Goal: Task Accomplishment & Management: Manage account settings

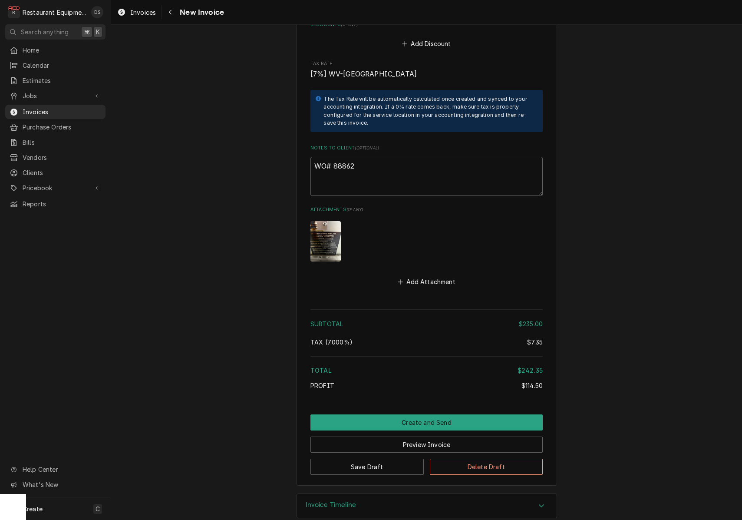
click at [432, 414] on button "Create and Send" at bounding box center [427, 422] width 232 height 16
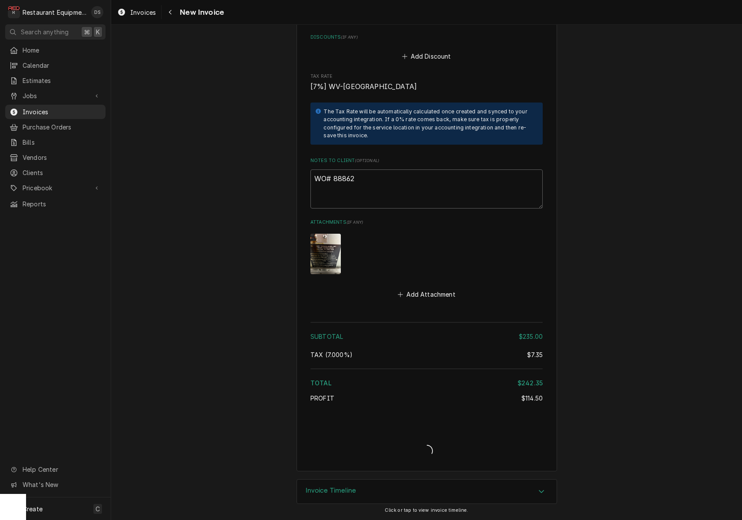
scroll to position [1378, 0]
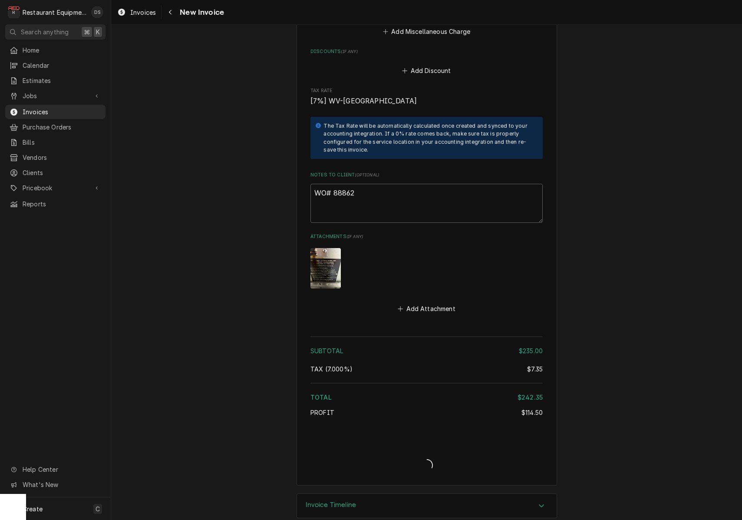
type textarea "x"
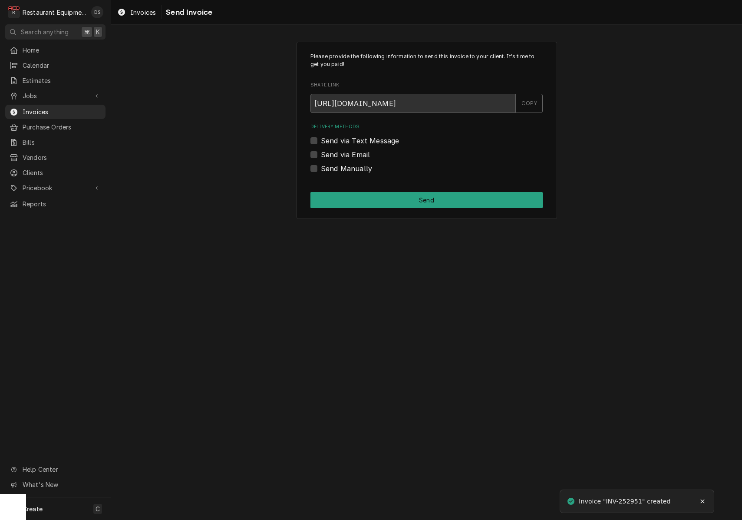
click at [321, 155] on label "Send via Email" at bounding box center [345, 154] width 49 height 10
click at [321, 155] on input "Send via Email" at bounding box center [437, 158] width 232 height 19
checkbox input "true"
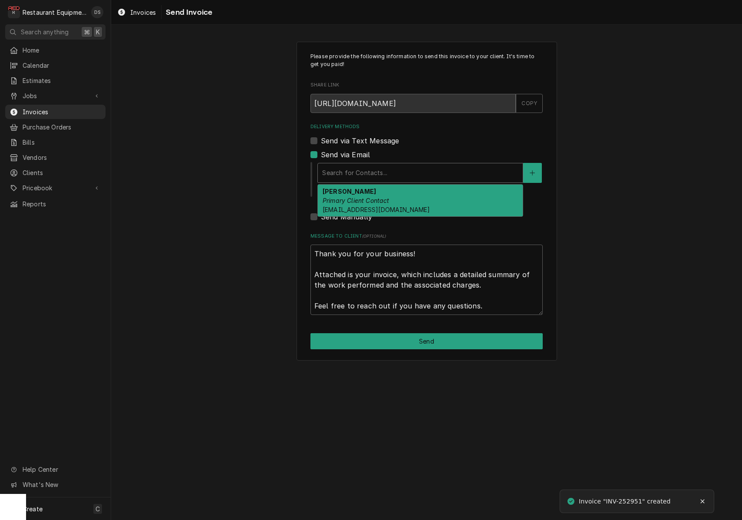
click at [389, 174] on div "Delivery Methods" at bounding box center [420, 173] width 196 height 16
click at [387, 194] on div "ROBIN HATCHER Primary Client Contact rhatcher@lgstores.com" at bounding box center [420, 201] width 205 height 32
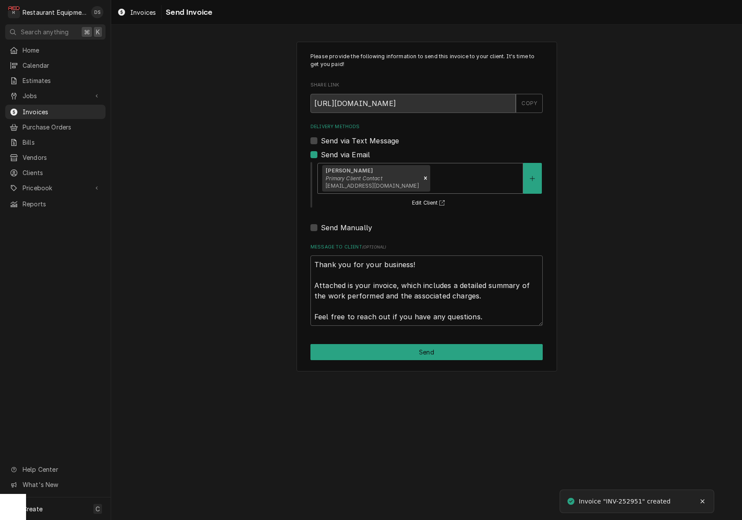
click at [420, 345] on button "Send" at bounding box center [427, 352] width 232 height 16
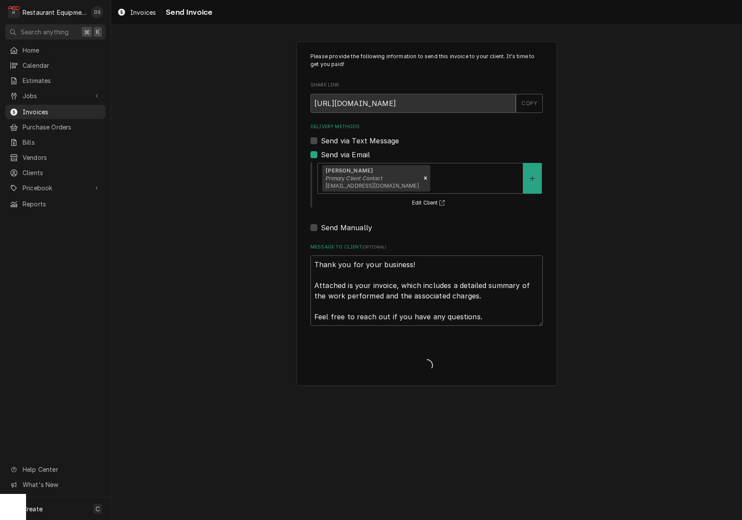
type textarea "x"
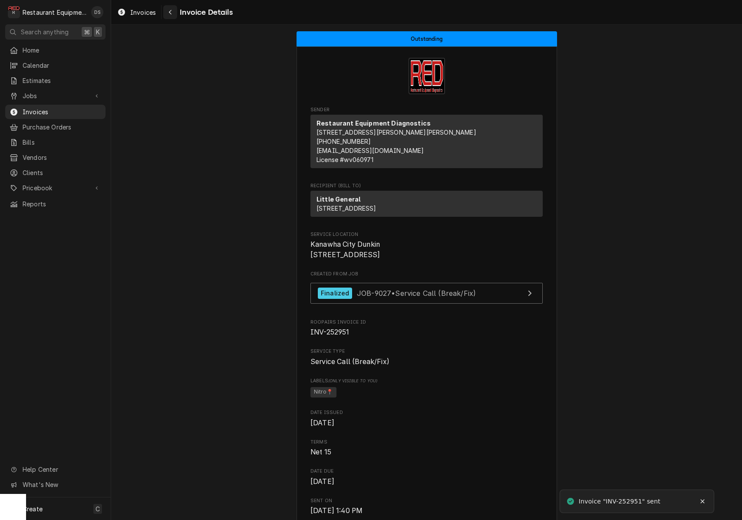
click at [172, 14] on div "Navigate back" at bounding box center [170, 12] width 9 height 9
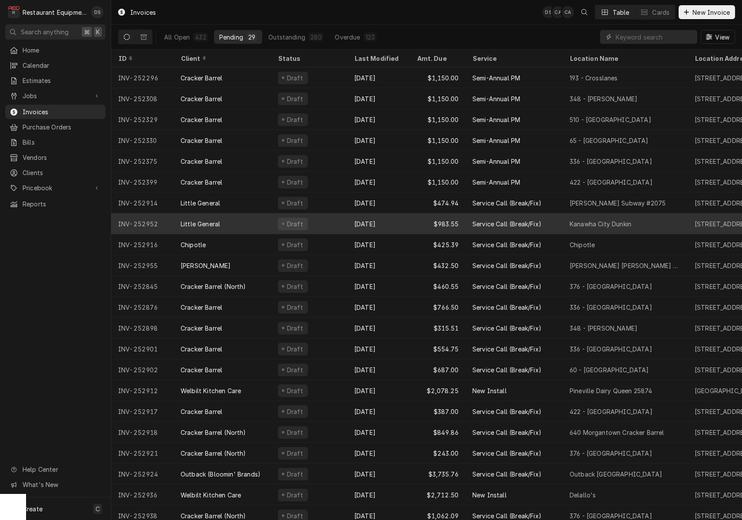
click at [334, 225] on div "Draft" at bounding box center [309, 223] width 76 height 21
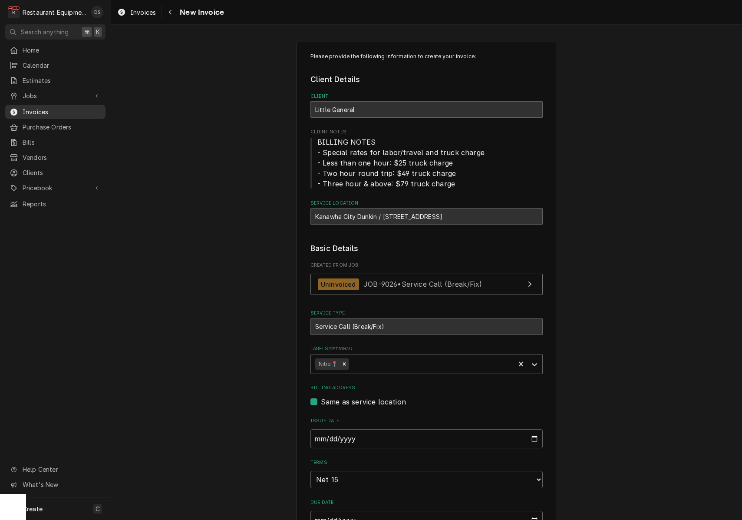
click at [36, 107] on span "Invoices" at bounding box center [62, 111] width 79 height 9
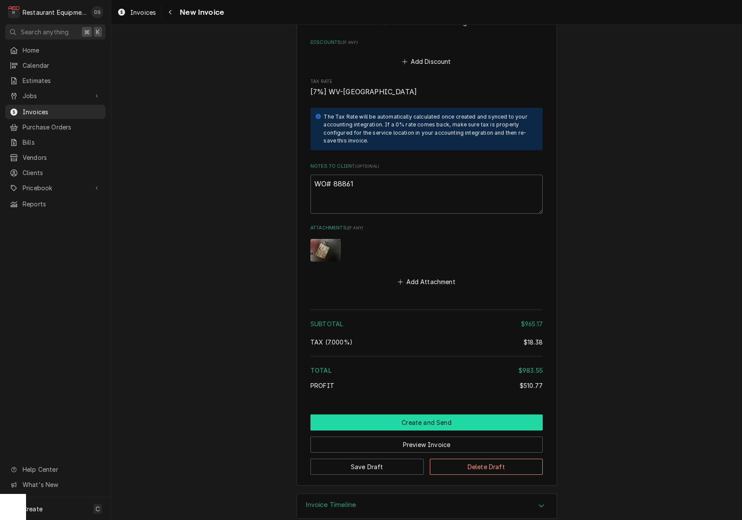
click at [414, 414] on button "Create and Send" at bounding box center [427, 422] width 232 height 16
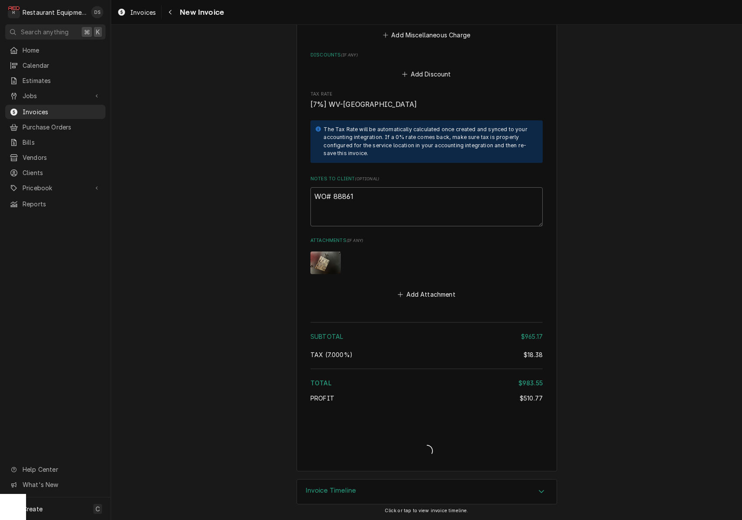
scroll to position [1351, 0]
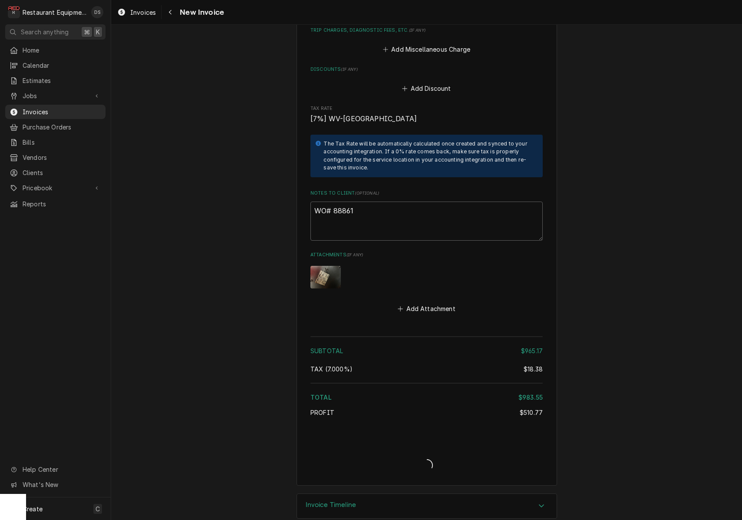
type textarea "x"
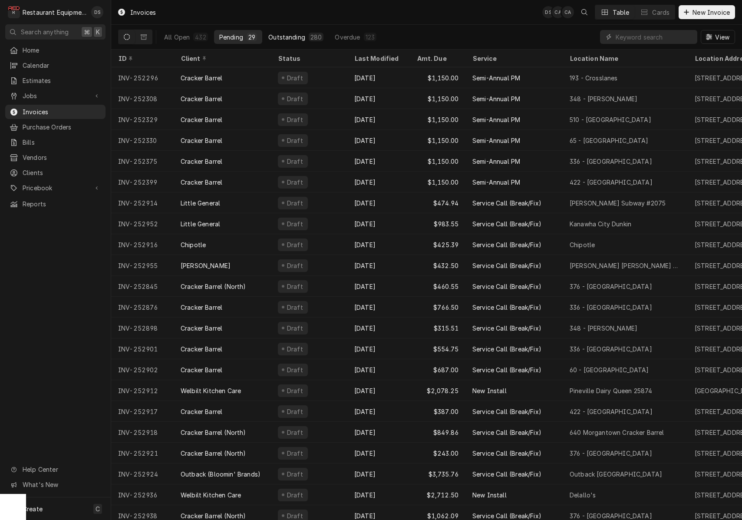
click at [285, 34] on div "Outstanding" at bounding box center [286, 37] width 37 height 9
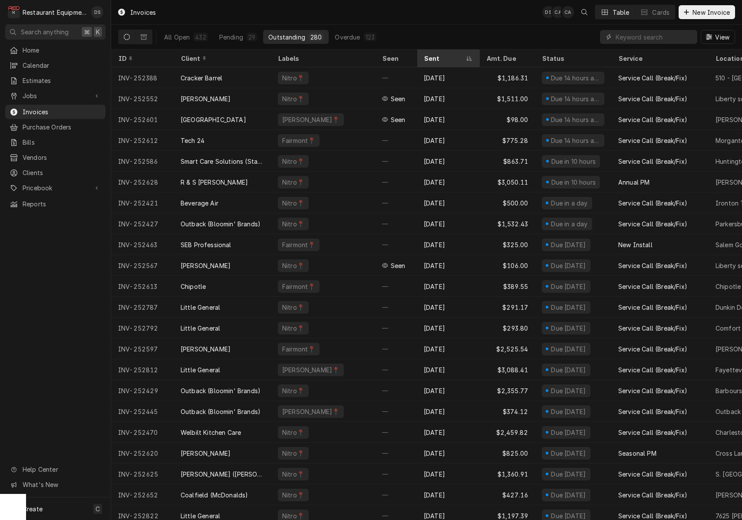
click at [436, 60] on div "Sent" at bounding box center [444, 58] width 40 height 9
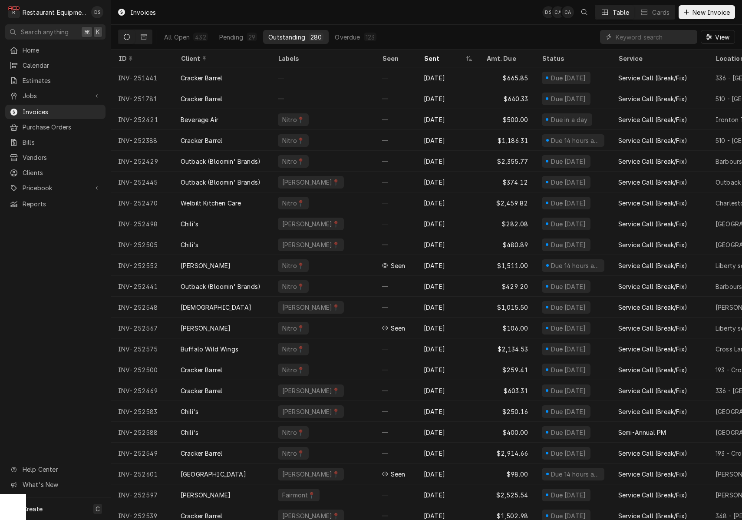
click at [436, 60] on div "Sent" at bounding box center [444, 58] width 40 height 9
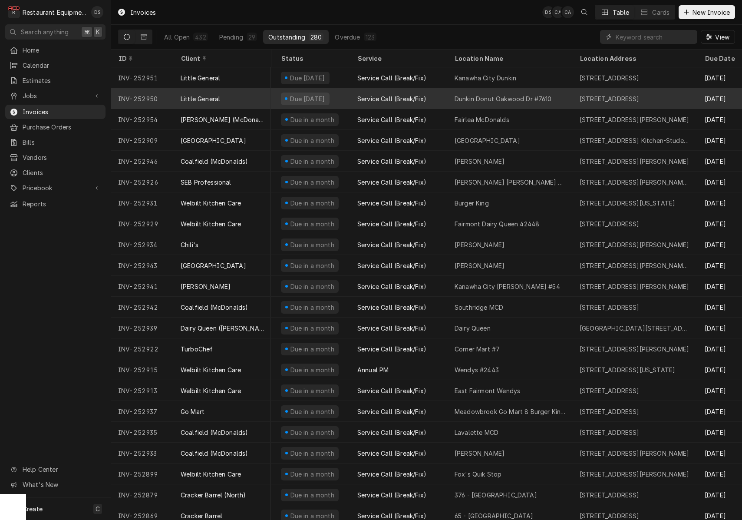
scroll to position [0, 264]
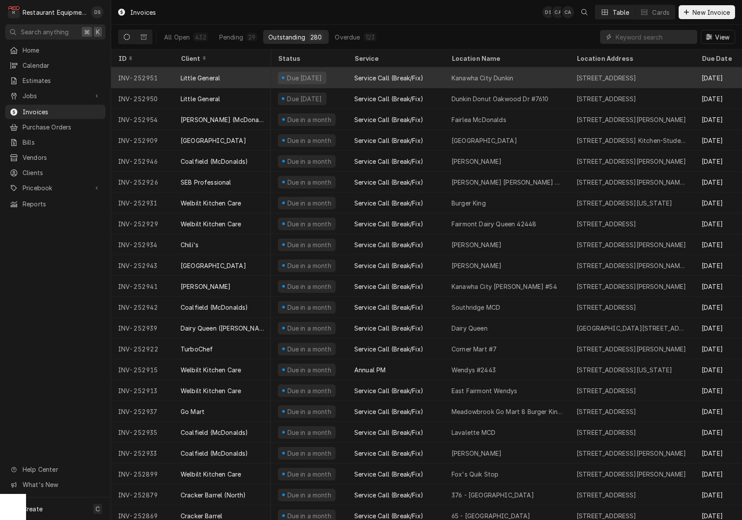
click at [468, 77] on div "Kanawha City Dunkin" at bounding box center [483, 77] width 62 height 9
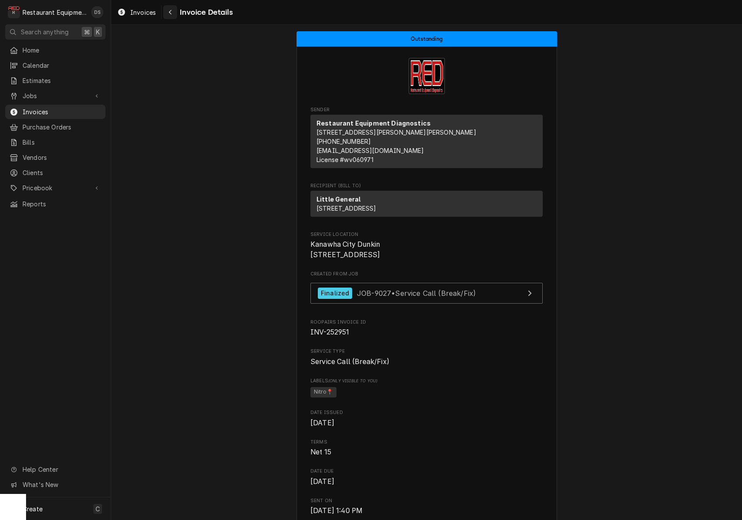
click at [172, 12] on div "Navigate back" at bounding box center [170, 12] width 9 height 9
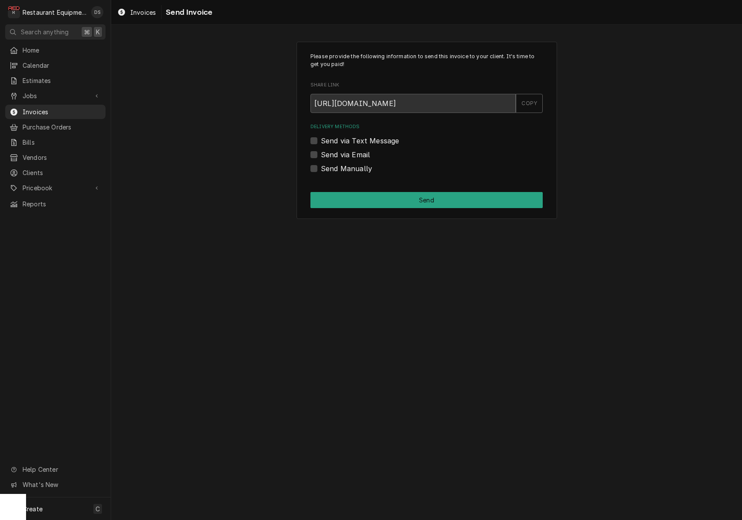
click at [321, 153] on label "Send via Email" at bounding box center [345, 154] width 49 height 10
click at [321, 153] on input "Send via Email" at bounding box center [437, 158] width 232 height 19
checkbox input "true"
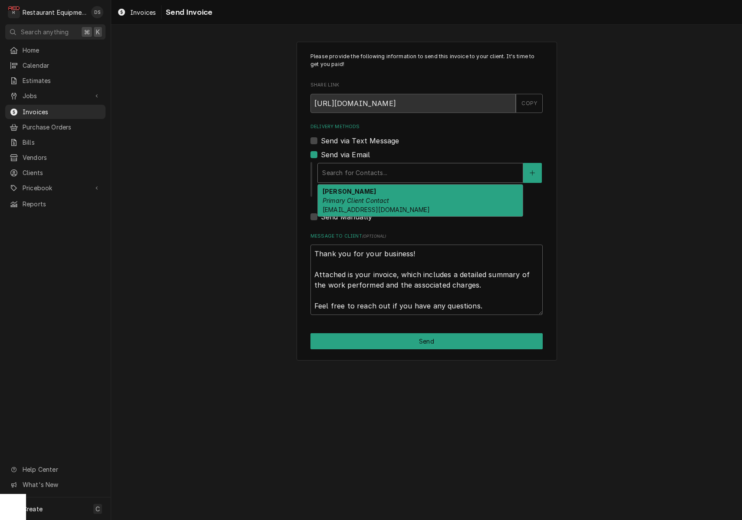
click at [370, 169] on div "Search for Contacts..." at bounding box center [420, 172] width 196 height 9
click at [377, 193] on div "[PERSON_NAME] Primary Client Contact [EMAIL_ADDRESS][DOMAIN_NAME]" at bounding box center [420, 201] width 205 height 32
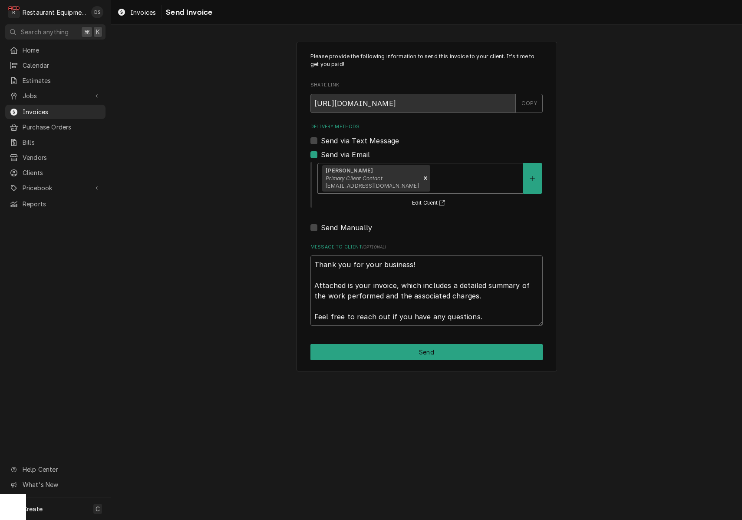
click at [430, 344] on button "Send" at bounding box center [427, 352] width 232 height 16
type textarea "x"
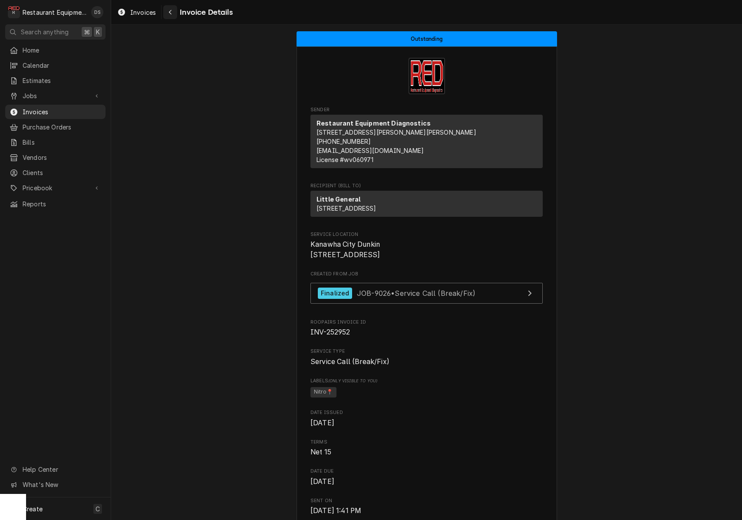
click at [174, 13] on div "Navigate back" at bounding box center [170, 12] width 9 height 9
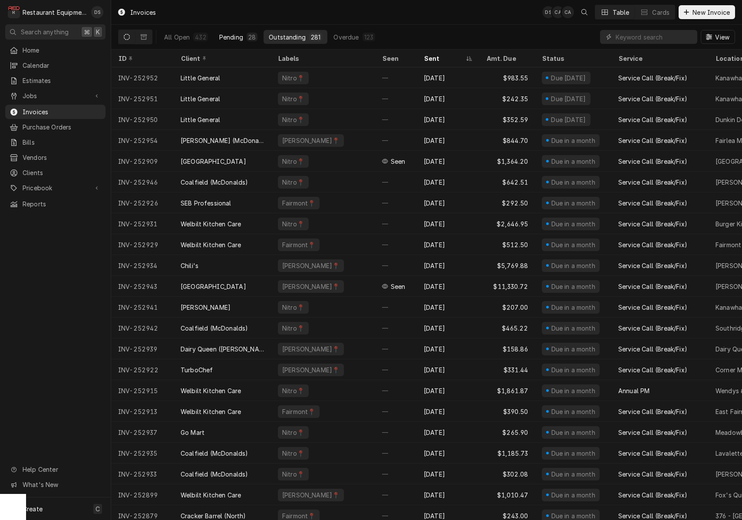
click at [226, 30] on button "Pending 28" at bounding box center [238, 37] width 49 height 14
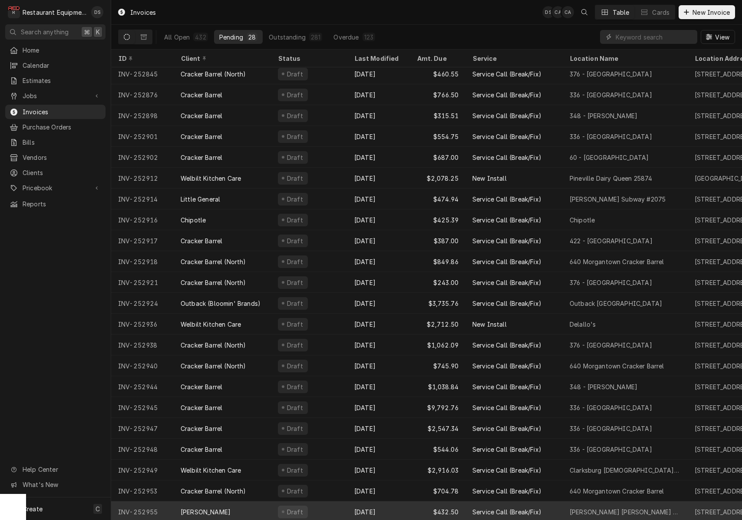
click at [408, 505] on div "Sep 26" at bounding box center [378, 511] width 63 height 21
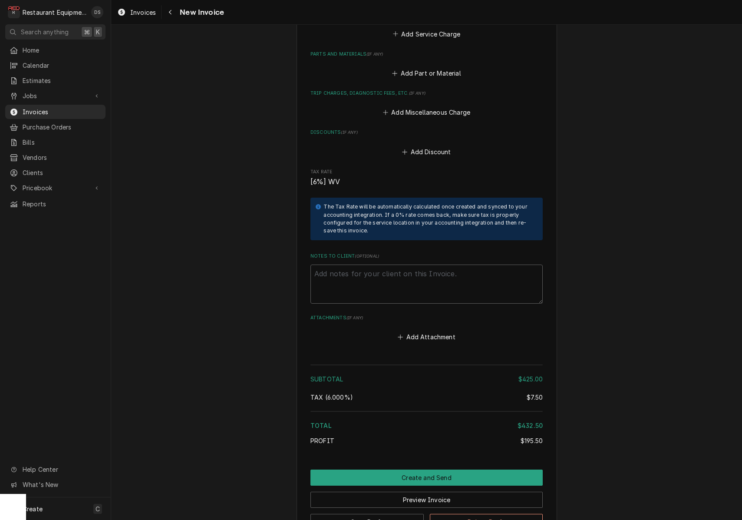
scroll to position [1428, 0]
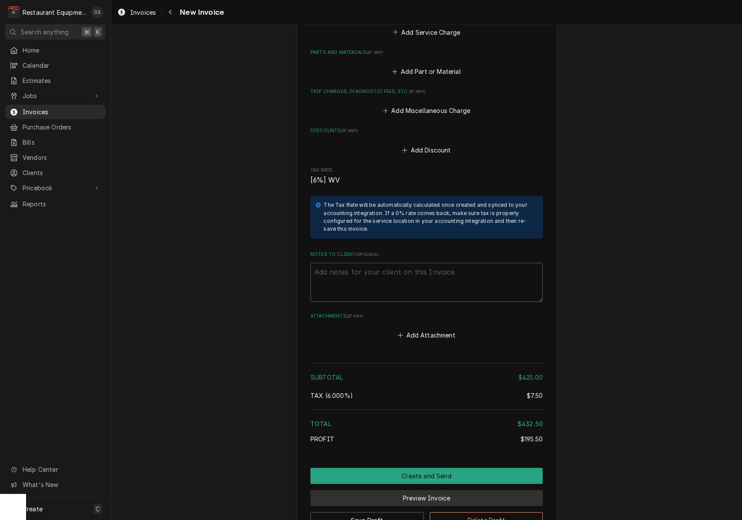
click at [439, 490] on button "Preview Invoice" at bounding box center [427, 498] width 232 height 16
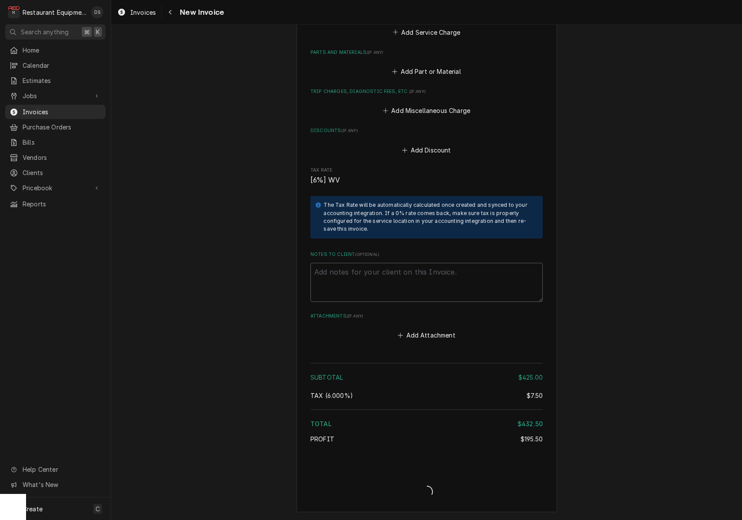
type textarea "x"
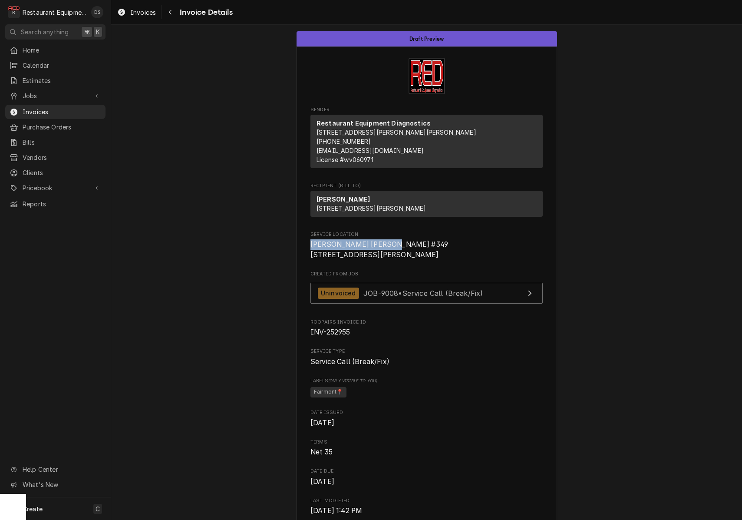
drag, startPoint x: 311, startPoint y: 261, endPoint x: 391, endPoint y: 265, distance: 80.9
click at [391, 260] on span "Elkins Bob Evans #349 722 Beverly Pike Elkins, WV 26241" at bounding box center [427, 249] width 232 height 20
copy span "Elkins Bob Evans #349"
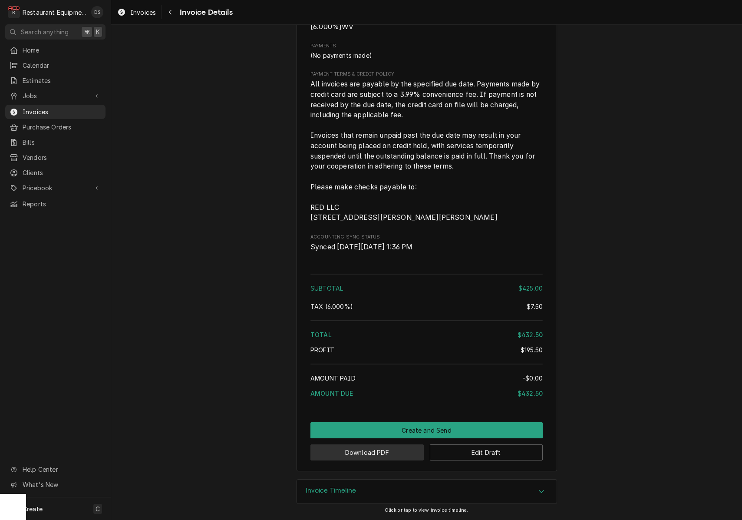
click at [384, 454] on button "Download PDF" at bounding box center [367, 452] width 113 height 16
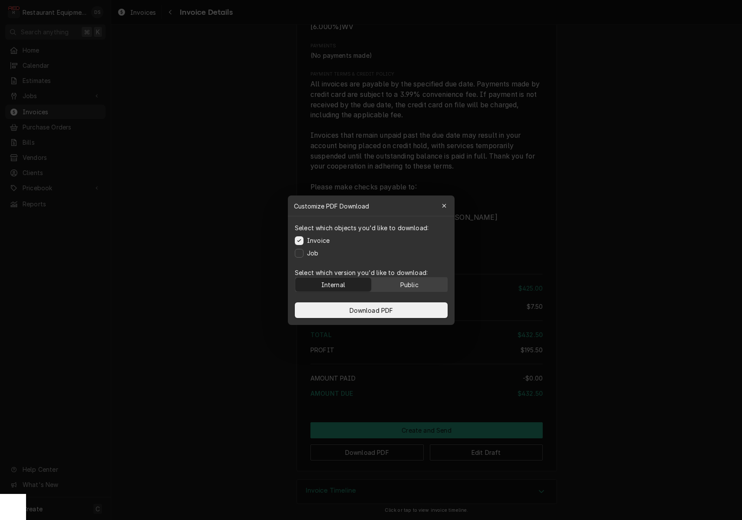
click at [407, 278] on button "Public" at bounding box center [409, 285] width 76 height 14
click at [411, 304] on button "Download PDF" at bounding box center [371, 310] width 153 height 16
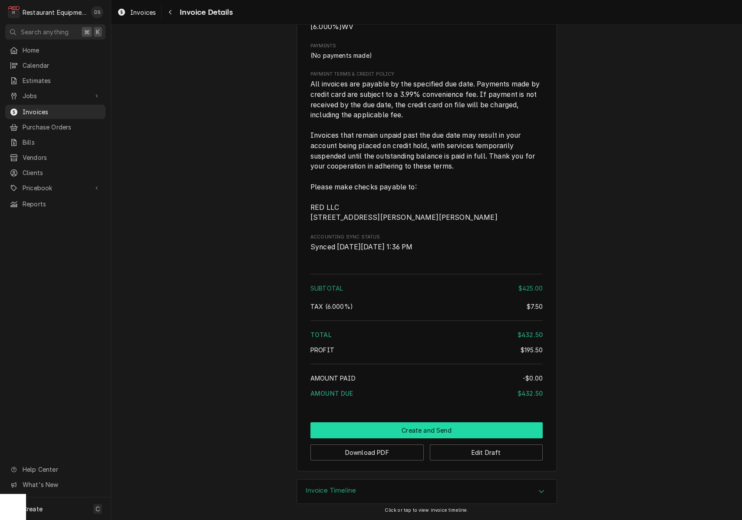
click at [444, 429] on button "Create and Send" at bounding box center [427, 430] width 232 height 16
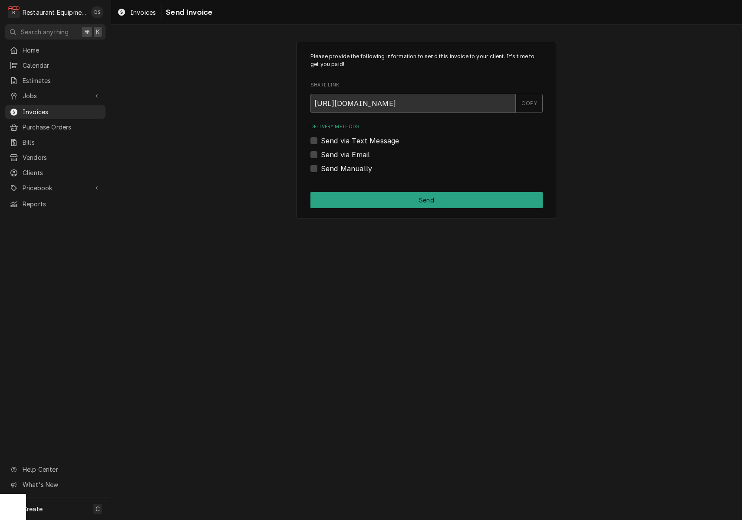
click at [321, 168] on label "Send Manually" at bounding box center [346, 168] width 51 height 10
click at [321, 168] on input "Send Manually" at bounding box center [437, 172] width 232 height 19
checkbox input "true"
click at [404, 195] on button "Send" at bounding box center [427, 200] width 232 height 16
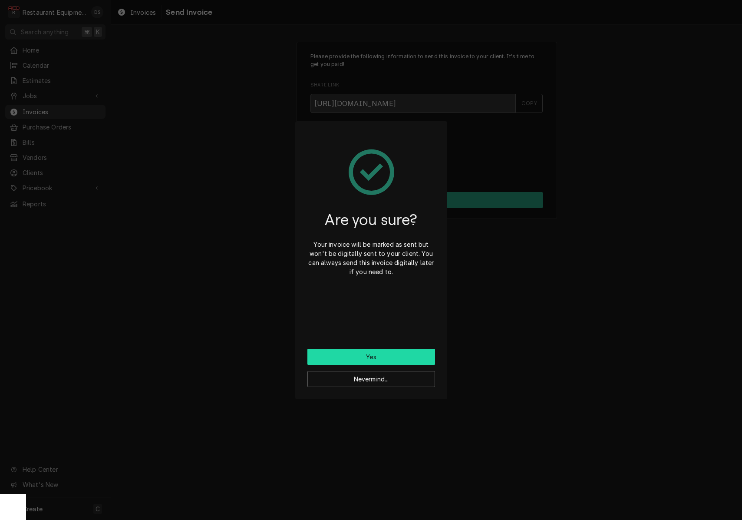
click at [391, 353] on button "Yes" at bounding box center [371, 357] width 128 height 16
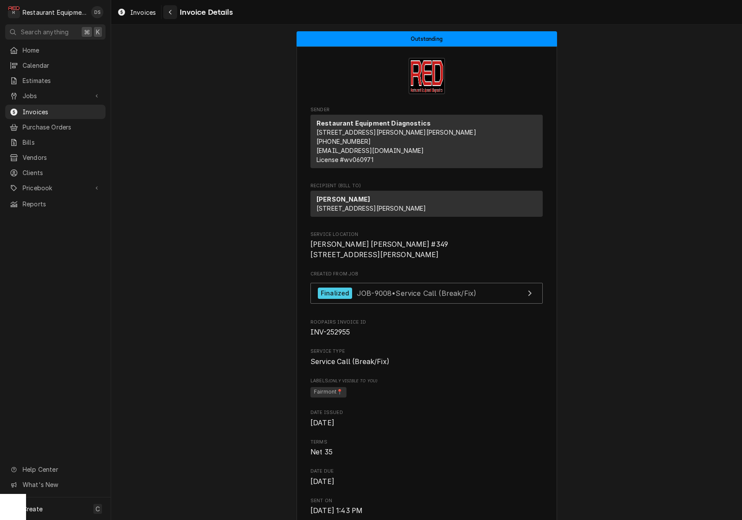
click at [168, 13] on icon "Navigate back" at bounding box center [170, 12] width 4 height 6
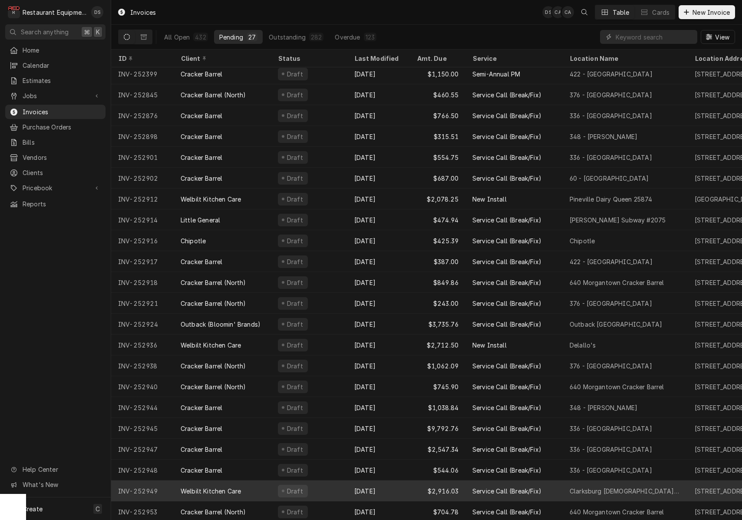
click at [334, 485] on div "Draft" at bounding box center [309, 490] width 76 height 21
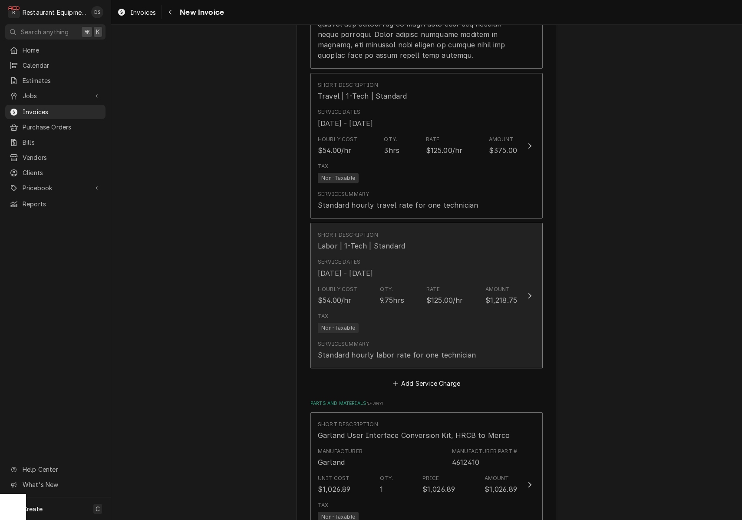
scroll to position [1477, 0]
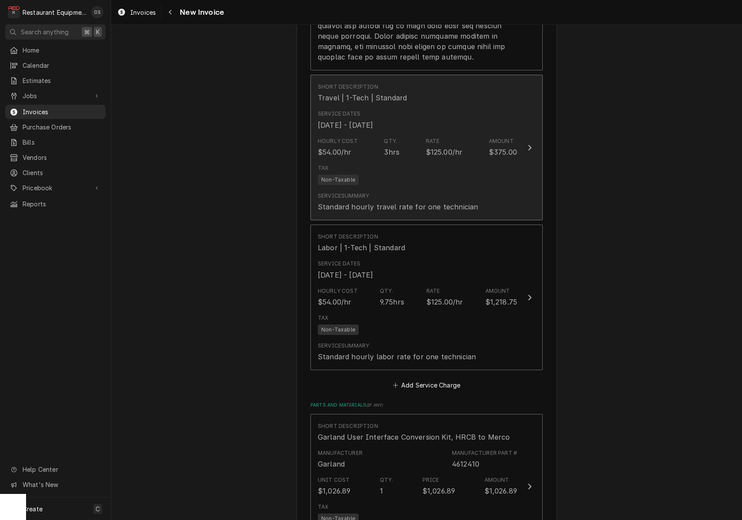
click at [423, 165] on div "Tax Non-Taxable" at bounding box center [417, 175] width 199 height 28
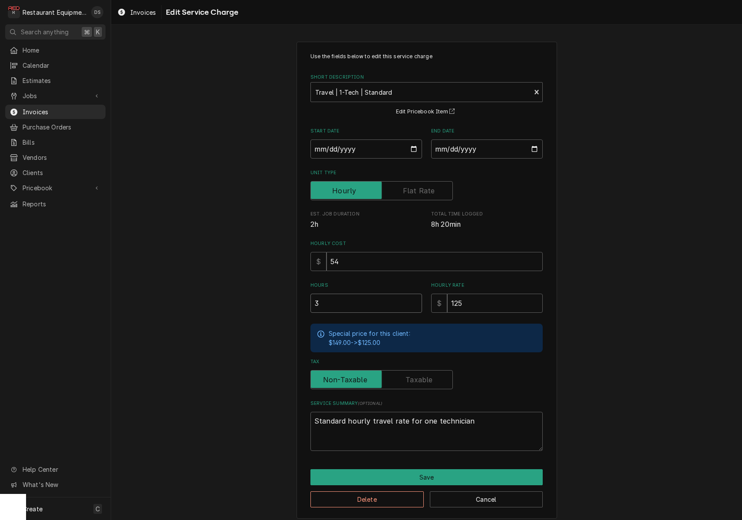
drag, startPoint x: 338, startPoint y: 297, endPoint x: 285, endPoint y: 294, distance: 53.0
click at [284, 294] on div "Use the fields below to edit this service charge Short Description Travel | 1-T…" at bounding box center [426, 280] width 631 height 492
type textarea "x"
type input "2"
click at [407, 472] on button "Save" at bounding box center [427, 477] width 232 height 16
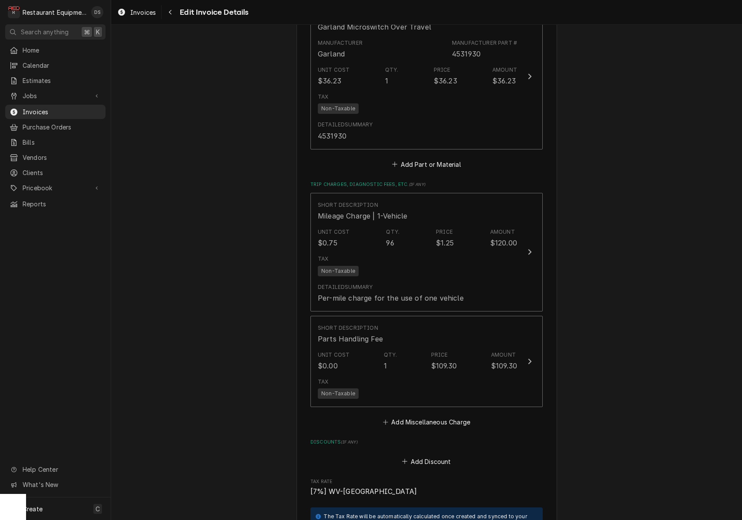
scroll to position [2214, 0]
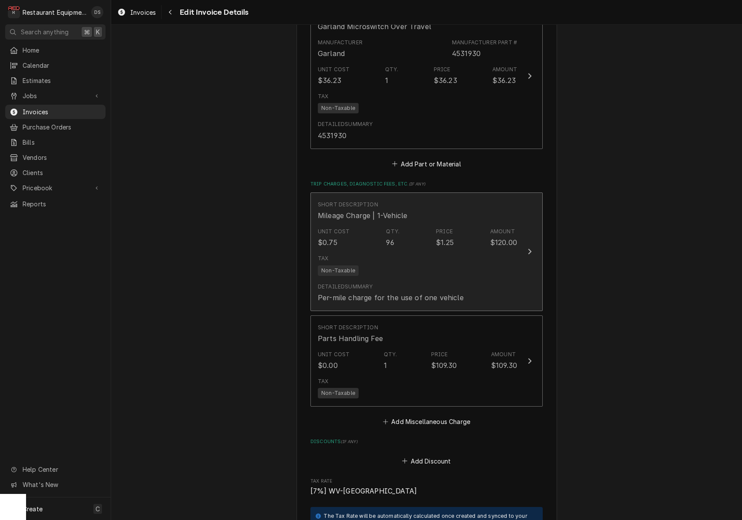
click at [453, 228] on div "Price $1.25" at bounding box center [445, 238] width 18 height 20
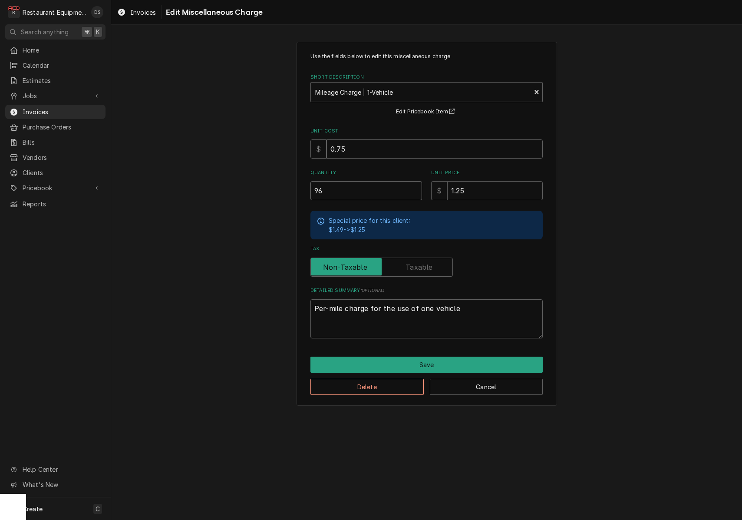
drag, startPoint x: 299, startPoint y: 188, endPoint x: 244, endPoint y: 183, distance: 54.9
click at [250, 183] on div "Use the fields below to edit this miscellaneous charge Short Description Mileag…" at bounding box center [426, 224] width 631 height 380
type textarea "x"
type input "6"
type textarea "x"
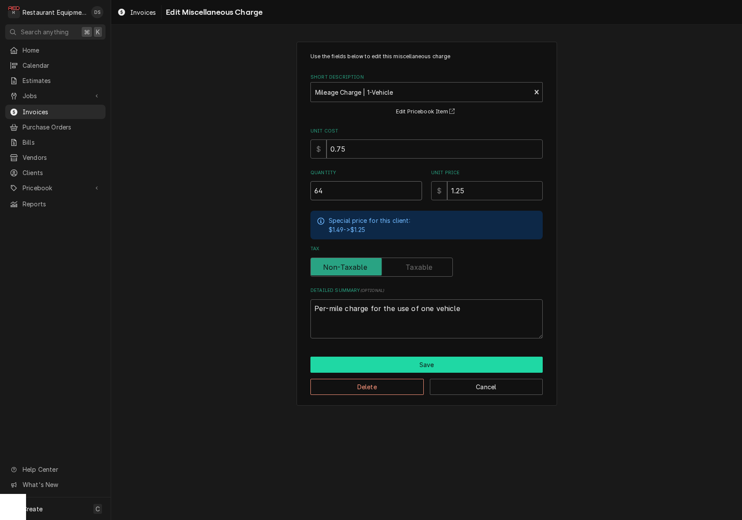
type input "64"
click at [430, 361] on button "Save" at bounding box center [427, 365] width 232 height 16
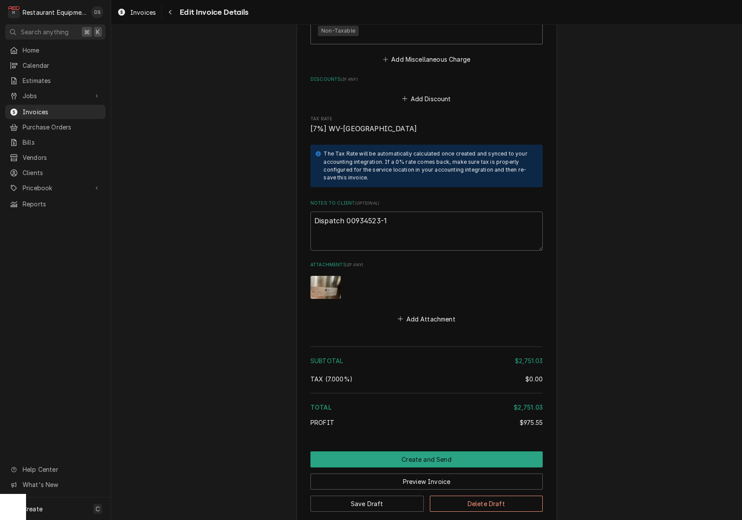
scroll to position [2582, 0]
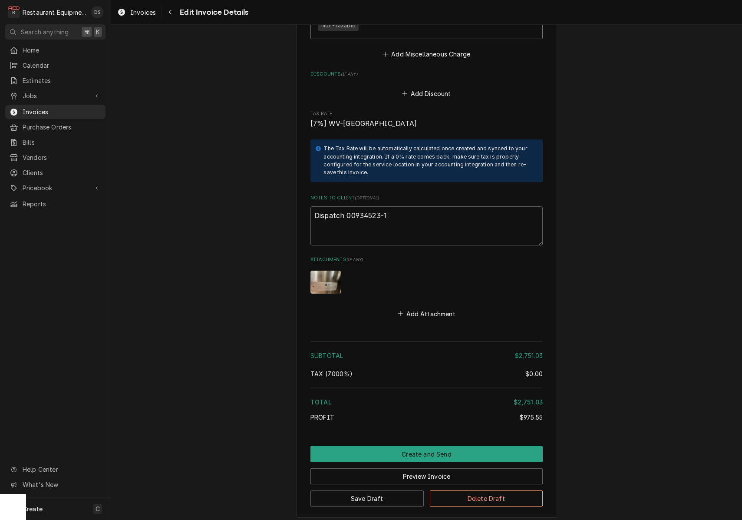
click at [325, 278] on img "Attachments" at bounding box center [326, 282] width 30 height 23
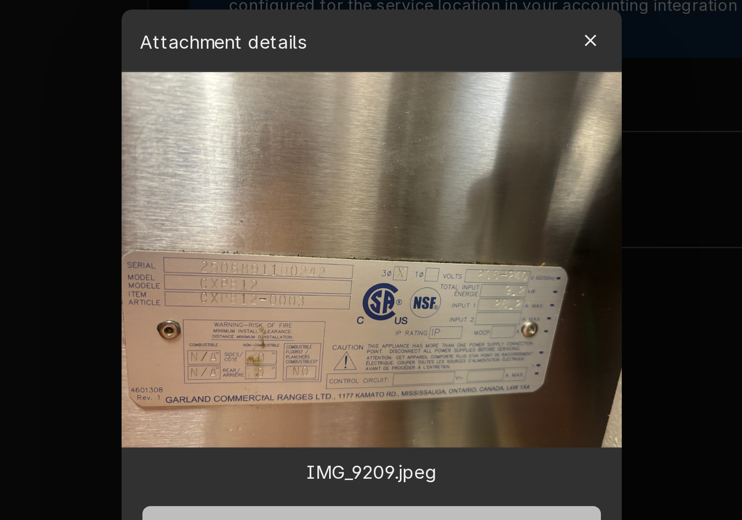
click at [295, 331] on button "Download File" at bounding box center [371, 339] width 153 height 16
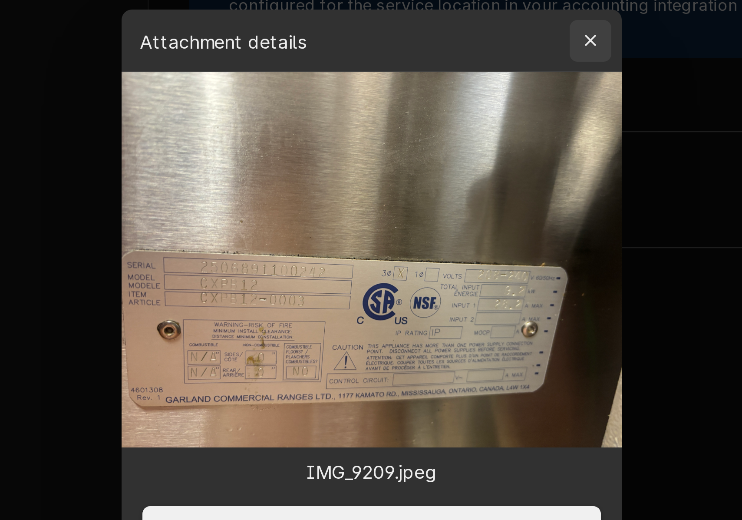
click at [440, 172] on div "button" at bounding box center [444, 176] width 9 height 9
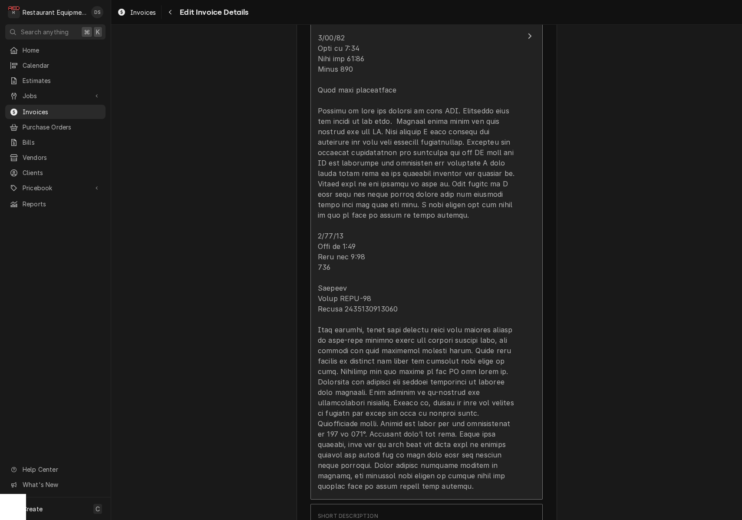
scroll to position [980, 0]
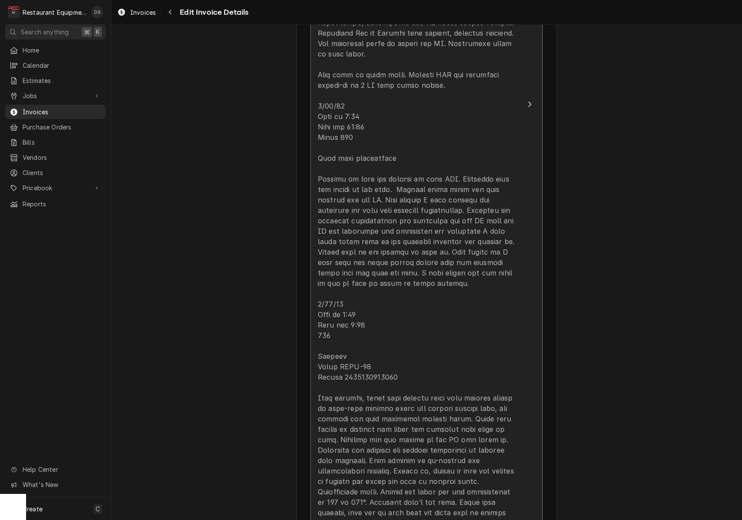
click at [400, 192] on div "Update Line Item" at bounding box center [417, 163] width 199 height 792
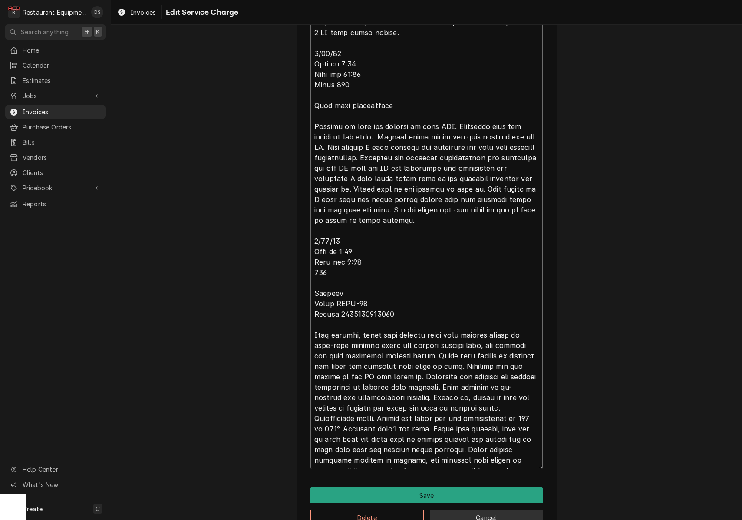
scroll to position [652, 0]
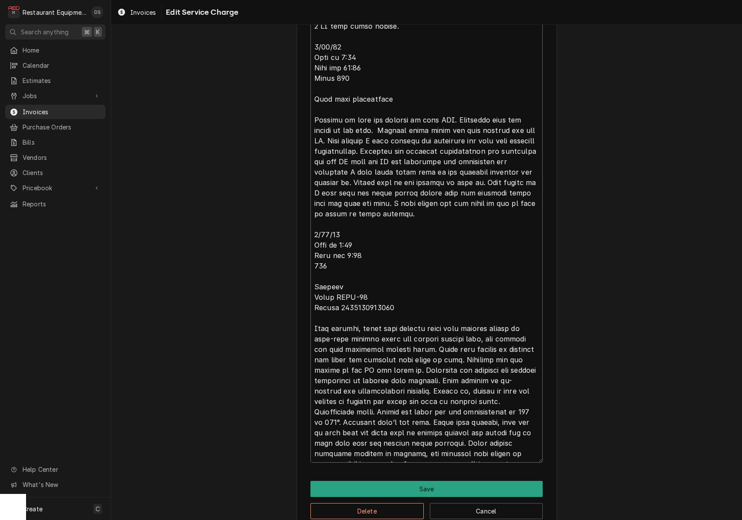
drag, startPoint x: 315, startPoint y: 100, endPoint x: 475, endPoint y: 458, distance: 391.5
click at [475, 458] on textarea "Service Summary ( optional )" at bounding box center [427, 93] width 232 height 737
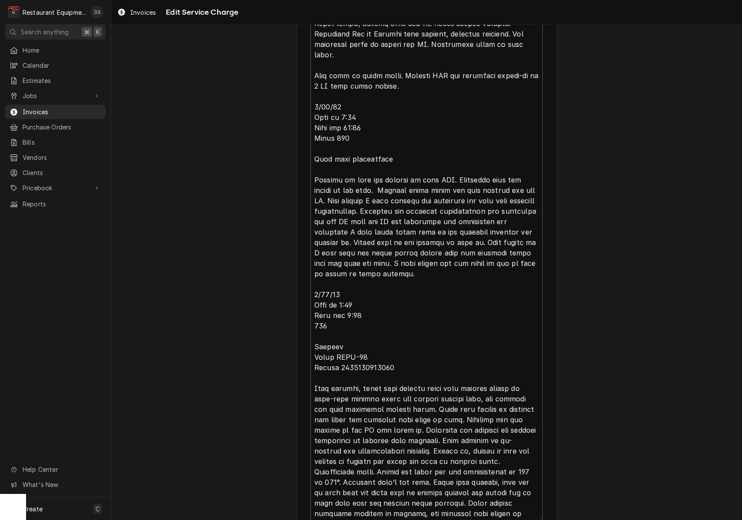
scroll to position [592, 0]
drag, startPoint x: 650, startPoint y: 327, endPoint x: 343, endPoint y: 241, distance: 318.4
click at [347, 249] on textarea "Service Summary ( optional )" at bounding box center [427, 153] width 232 height 737
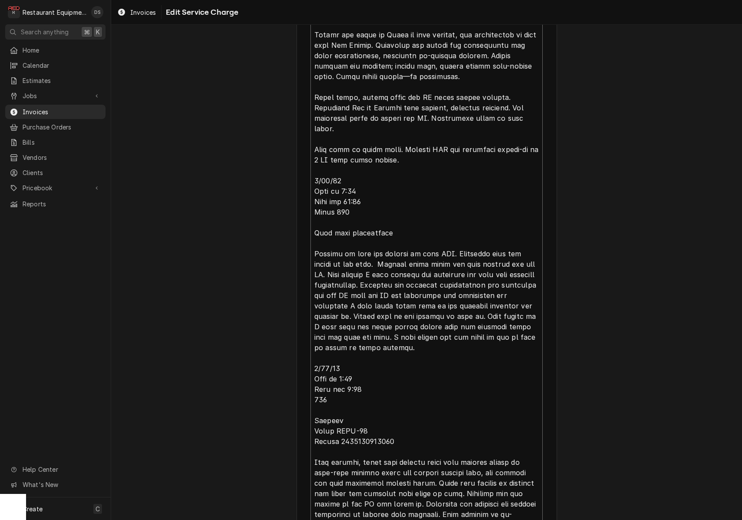
scroll to position [519, 0]
click at [364, 198] on textarea "Service Summary ( optional )" at bounding box center [427, 226] width 232 height 737
drag, startPoint x: 401, startPoint y: 336, endPoint x: 314, endPoint y: 163, distance: 193.0
click at [314, 163] on textarea "Service Summary ( optional )" at bounding box center [427, 226] width 232 height 737
type textarea "x"
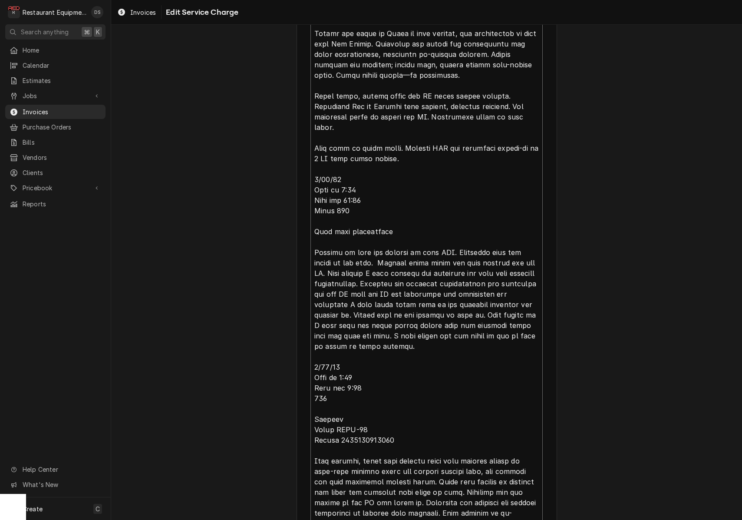
type textarea "Roo 8977 9/23/25 Time in 8:00 Time out 12:15 Truck 302 Chargriller (L) M-CPBX12…"
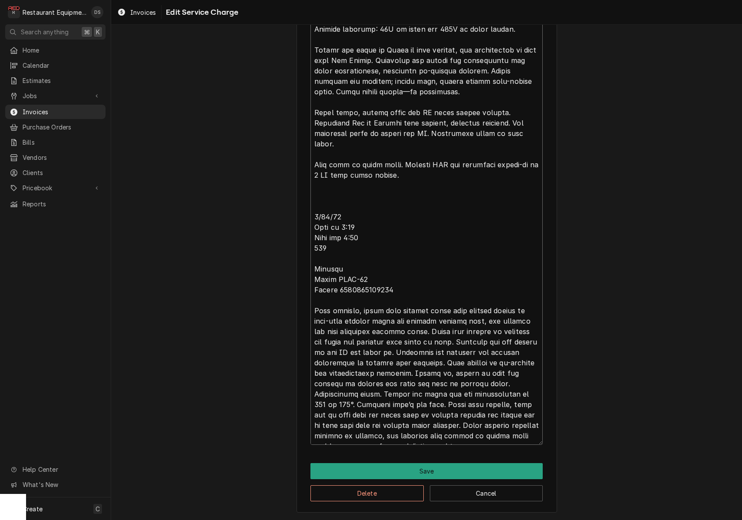
scroll to position [500, 0]
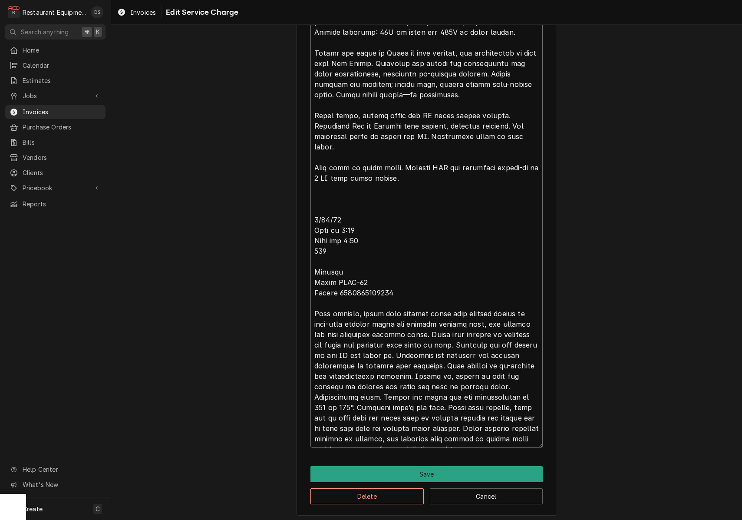
type textarea "x"
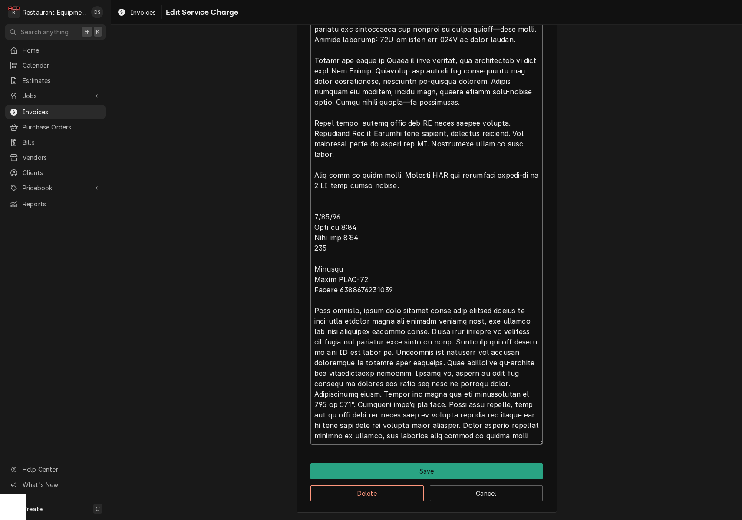
scroll to position [489, 0]
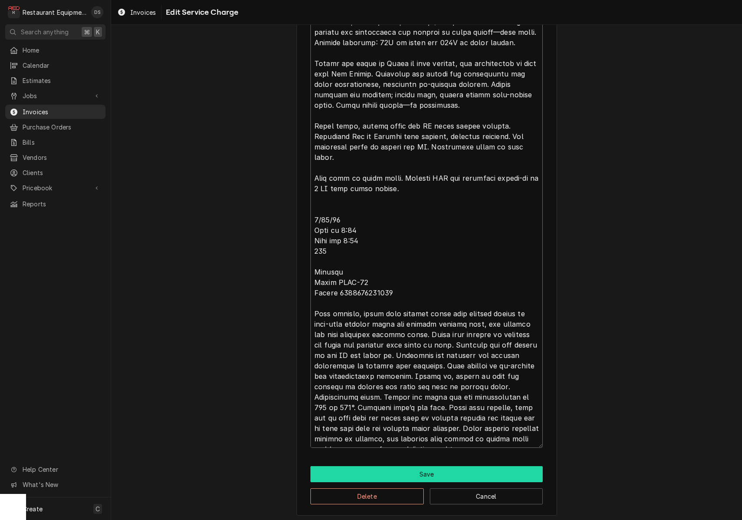
type textarea "Roo 8977 9/23/25 Time in 8:00 Time out 12:15 Truck 302 Chargriller (L) M-CPBX12…"
click at [439, 466] on button "Save" at bounding box center [427, 474] width 232 height 16
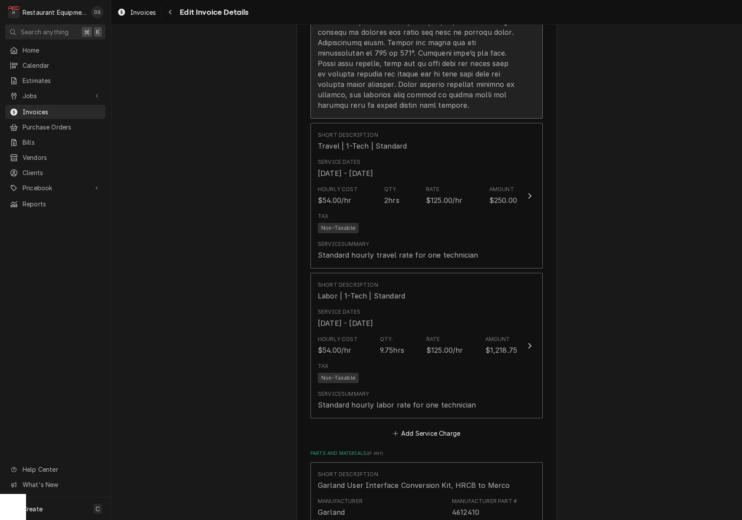
scroll to position [1253, 0]
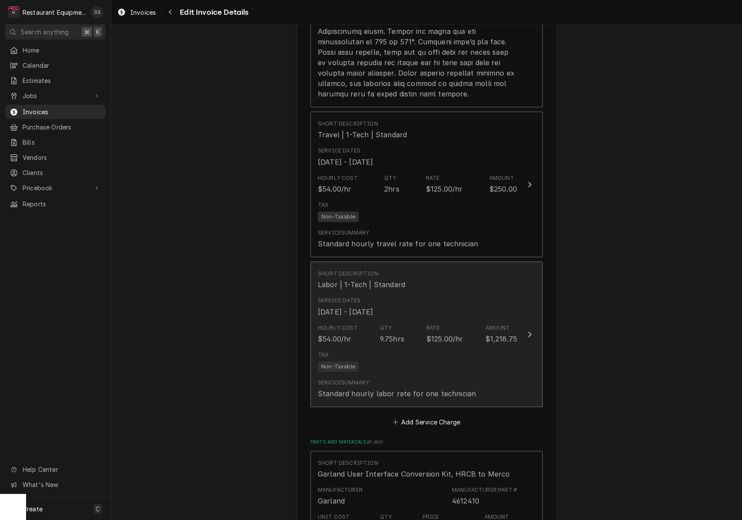
click at [447, 324] on div "Rate $125.00/hr" at bounding box center [444, 334] width 37 height 20
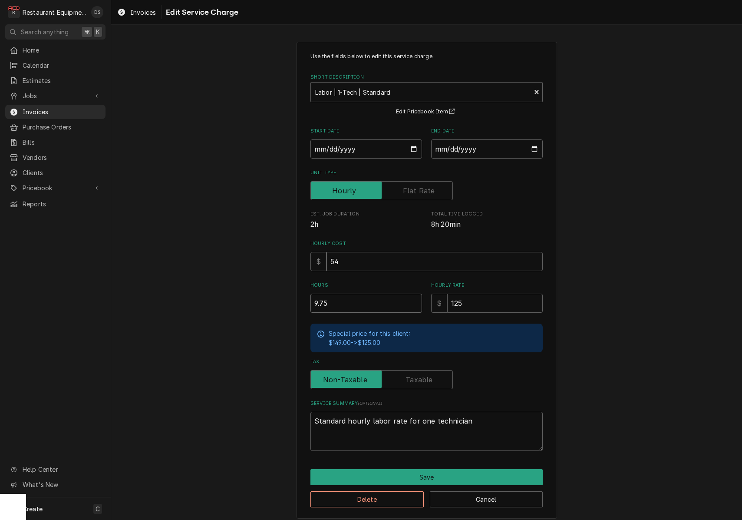
drag, startPoint x: 336, startPoint y: 297, endPoint x: 242, endPoint y: 288, distance: 94.7
click at [248, 289] on div "Use the fields below to edit this service charge Short Description Labor | 1-Te…" at bounding box center [426, 280] width 631 height 492
type textarea "x"
type input "5"
type textarea "x"
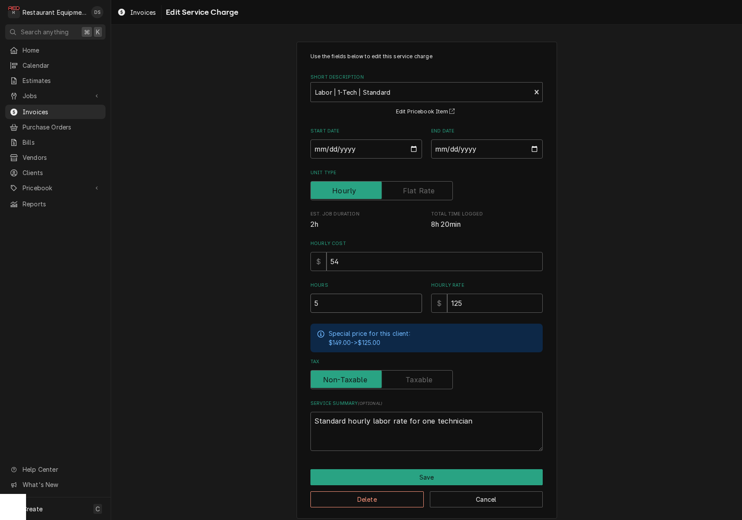
type input "5.2"
type textarea "x"
type input "5.25"
click at [456, 469] on button "Save" at bounding box center [427, 477] width 232 height 16
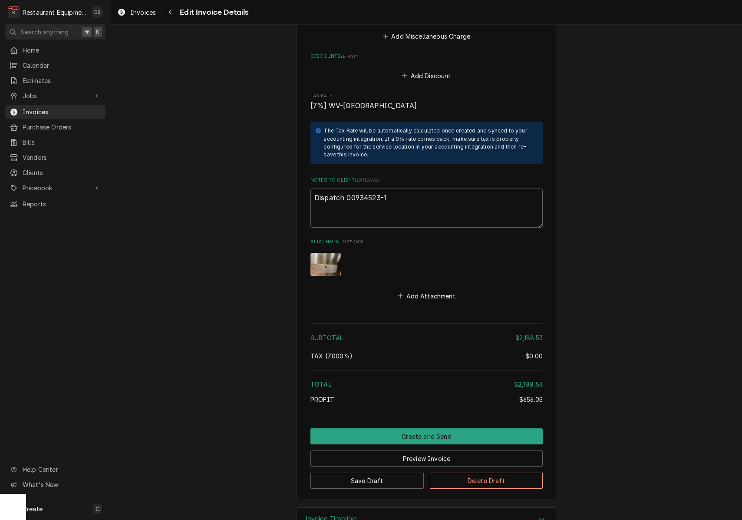
scroll to position [2412, 0]
drag, startPoint x: 408, startPoint y: 186, endPoint x: 403, endPoint y: 187, distance: 4.4
click at [408, 189] on textarea "Dispatch 00934523-1" at bounding box center [427, 208] width 232 height 39
drag, startPoint x: 393, startPoint y: 186, endPoint x: 347, endPoint y: 185, distance: 46.5
click at [346, 189] on textarea "Dispatch 00934523-1" at bounding box center [427, 208] width 232 height 39
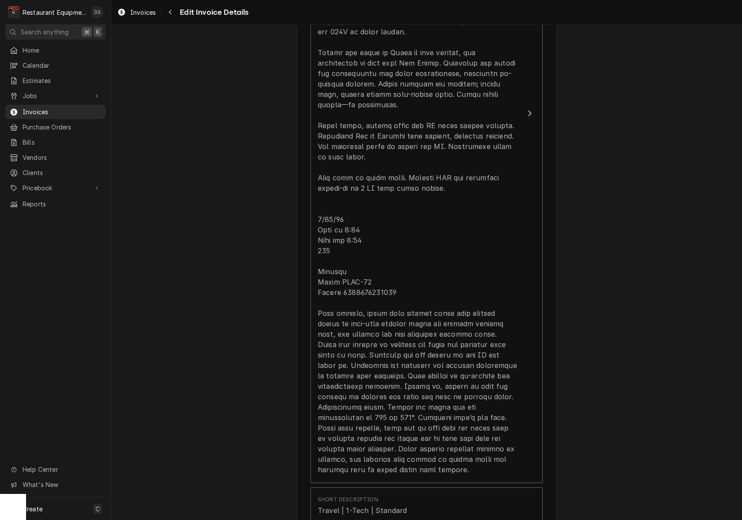
scroll to position [878, 0]
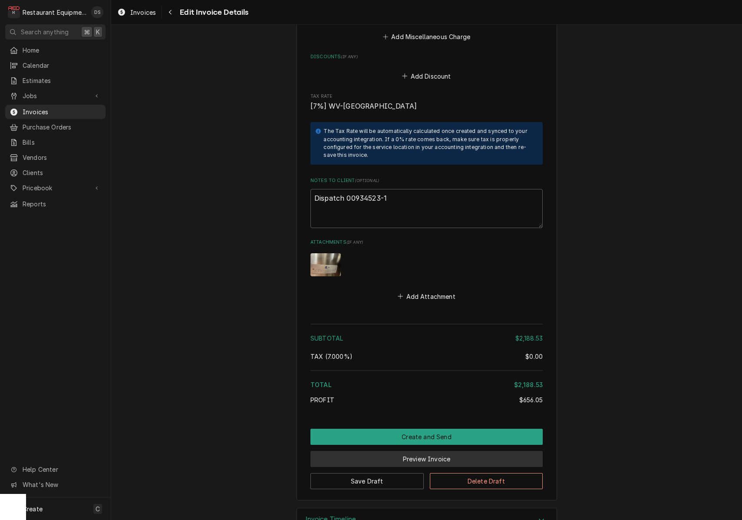
click at [439, 451] on button "Preview Invoice" at bounding box center [427, 459] width 232 height 16
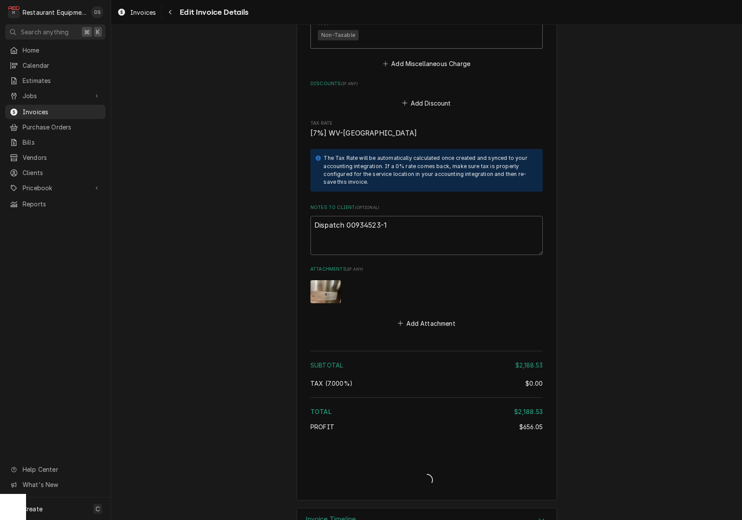
type textarea "x"
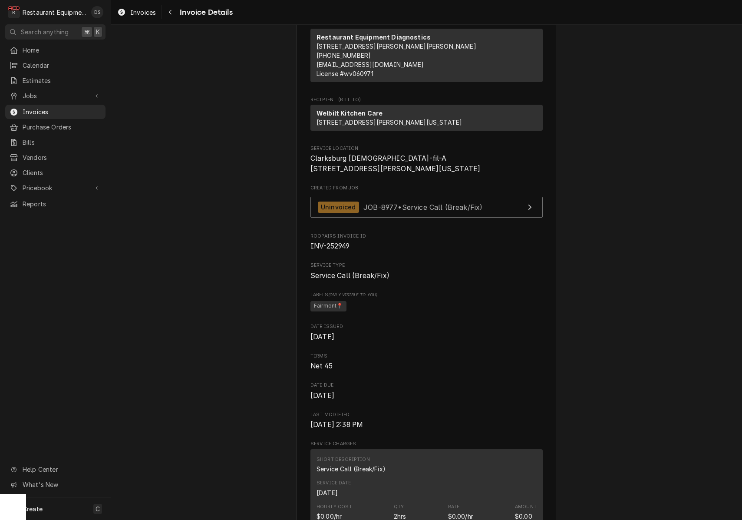
scroll to position [42, 0]
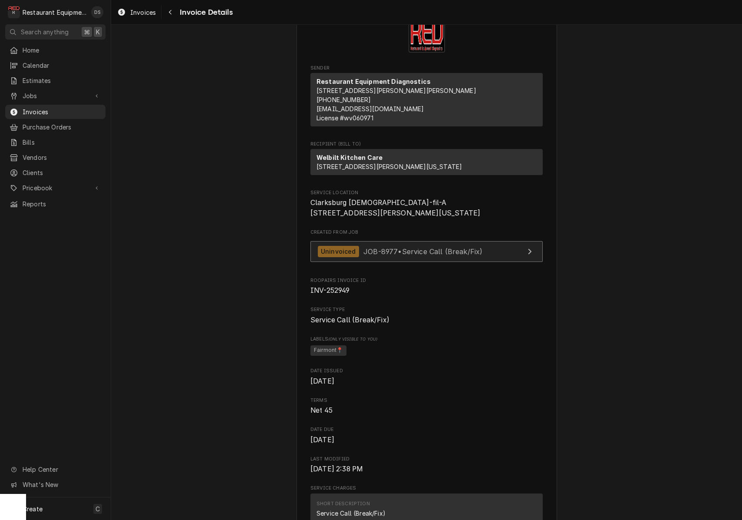
click at [470, 255] on span "JOB-8977 • Service Call (Break/Fix)" at bounding box center [422, 251] width 119 height 9
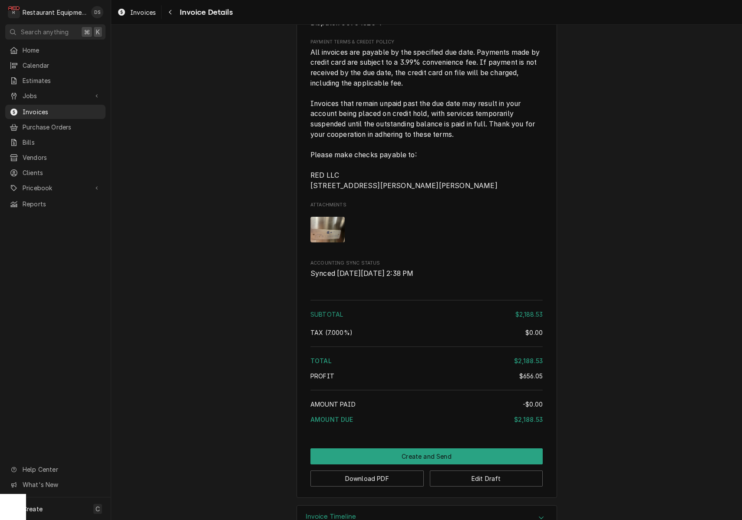
scroll to position [0, 0]
click at [486, 470] on button "Edit Draft" at bounding box center [486, 478] width 113 height 16
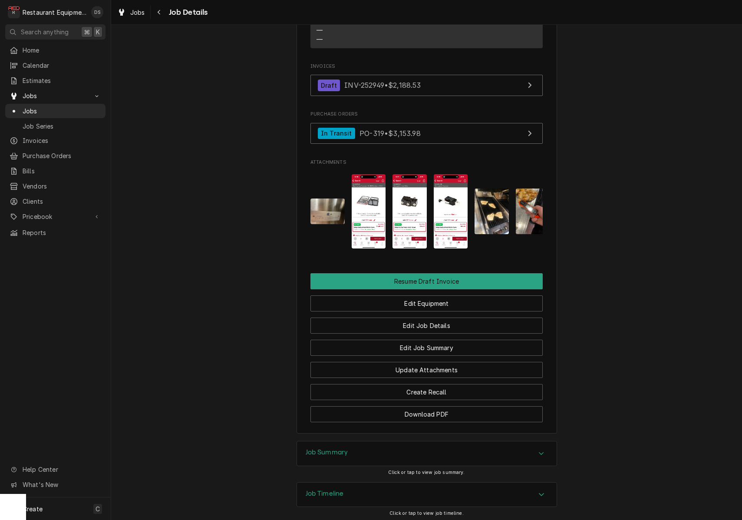
click at [421, 441] on div "Job Summary" at bounding box center [427, 453] width 260 height 24
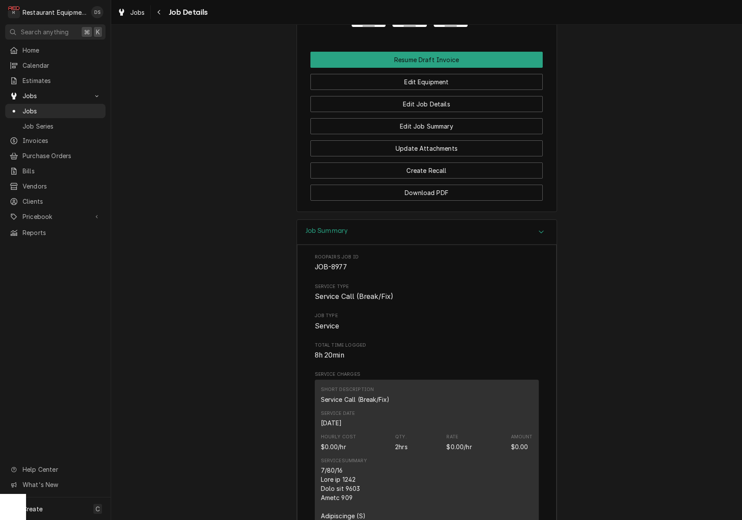
click at [401, 342] on div "Total Time Logged 8h 20min" at bounding box center [427, 351] width 224 height 19
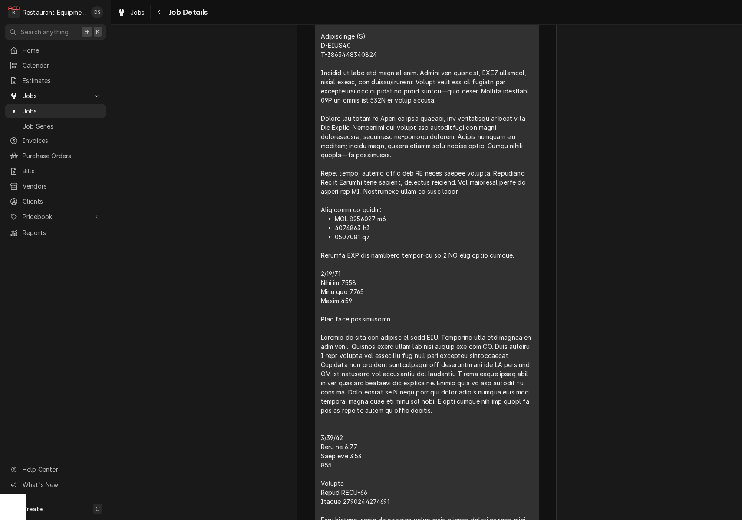
scroll to position [2220, 0]
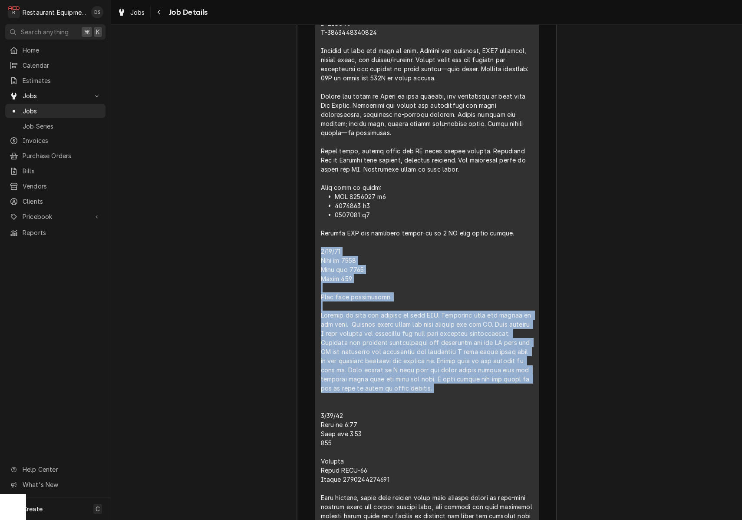
drag, startPoint x: 321, startPoint y: 203, endPoint x: 464, endPoint y: 323, distance: 186.5
click at [481, 350] on div "Line Item" at bounding box center [427, 283] width 212 height 638
copy div "9/25/25 Time in 0800 Time out 1130 Truck 302 Left side chargriller Arrived on s…"
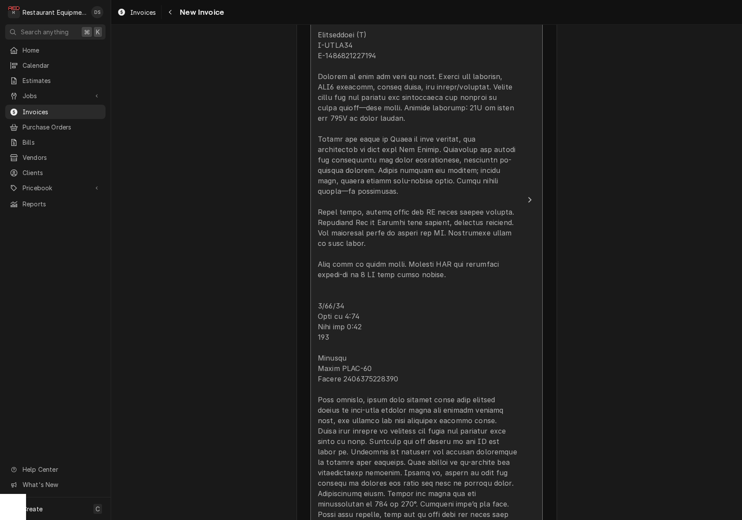
scroll to position [833, 0]
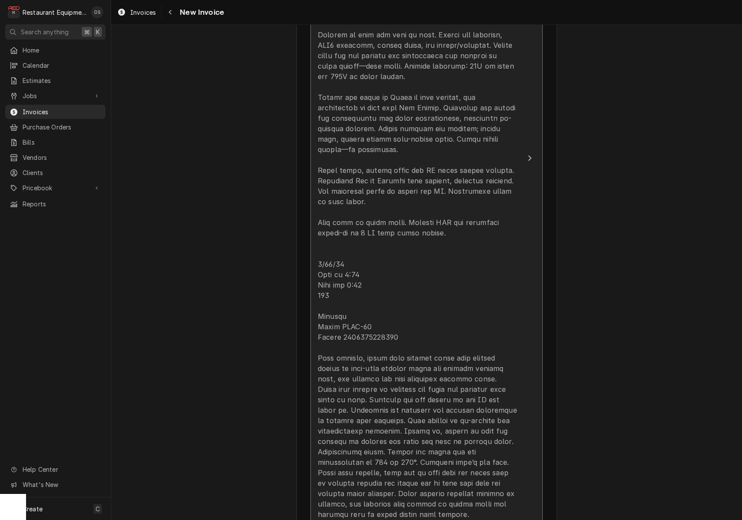
click at [485, 227] on div "Update Line Item" at bounding box center [417, 217] width 199 height 605
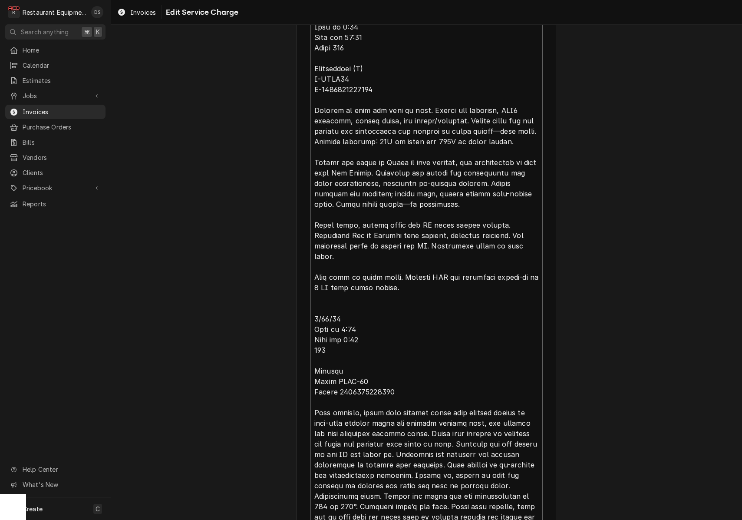
scroll to position [405, 0]
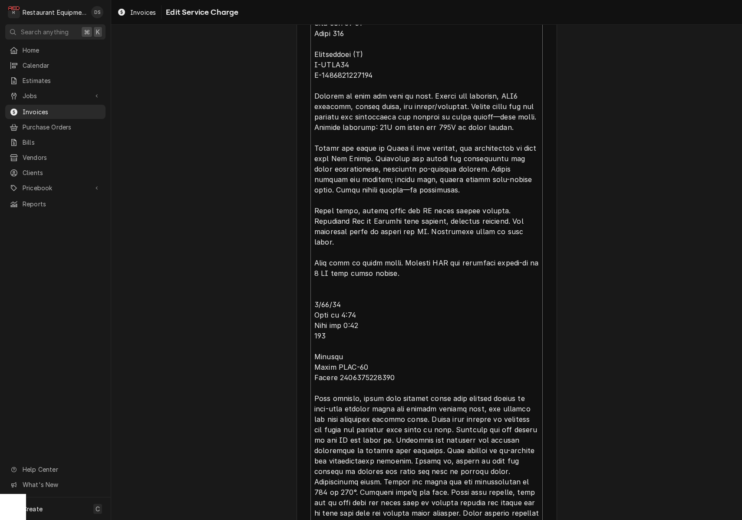
drag, startPoint x: 412, startPoint y: 266, endPoint x: 416, endPoint y: 261, distance: 6.2
click at [413, 265] on textarea "Service Summary ( optional )" at bounding box center [427, 252] width 232 height 560
type textarea "x"
type textarea "Lor 8524 5/45/93 Ipsu do 1:49 Sita con 79:57 Adipi 564 Elitseddoei (T) I-UTLA08…"
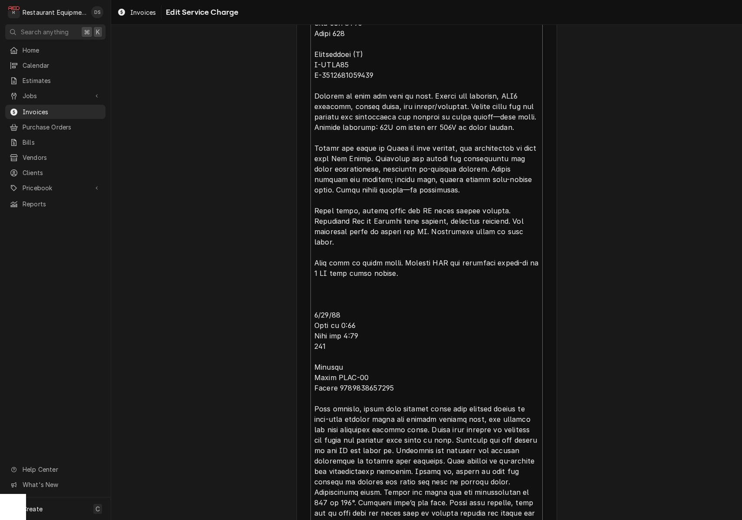
type textarea "x"
type textarea "Lor 4479 0/03/54 Ipsu do 8:30 Sita con 97:49 Adipi 104 Elitseddoei (T) I-UTLA63…"
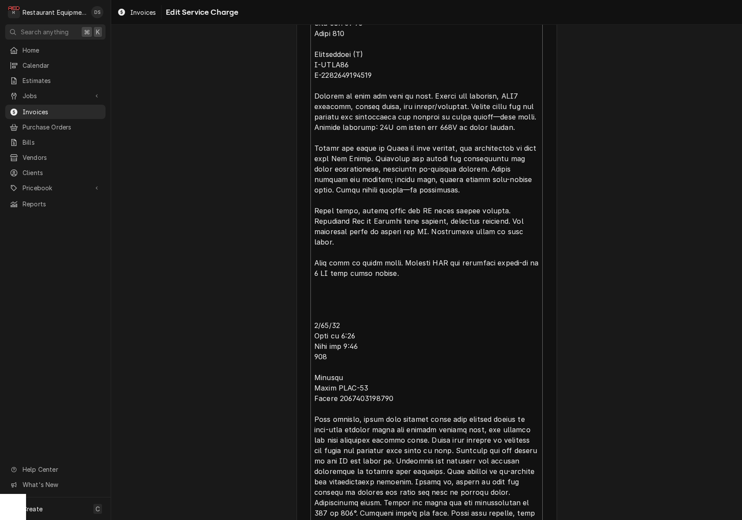
type textarea "x"
type textarea "Roo 8977 9/23/25 Time in 8:00 Time out 12:15 Truck 302 Chargriller (L) M-CPBX12…"
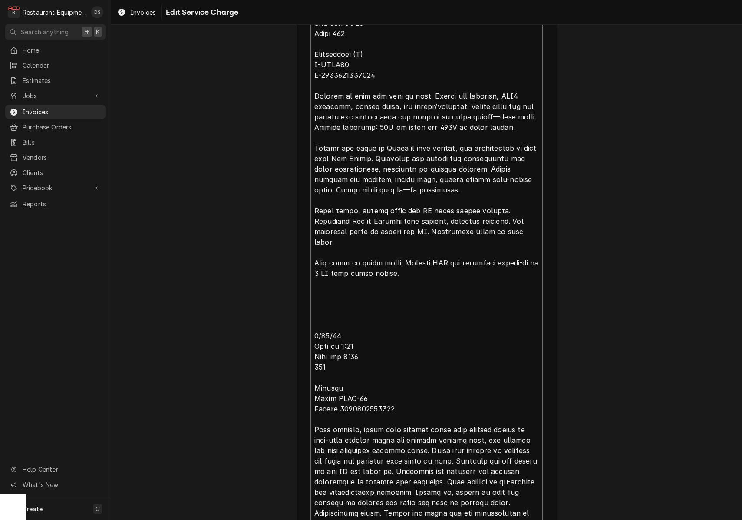
click at [317, 285] on textarea "Service Summary ( optional )" at bounding box center [427, 267] width 232 height 591
paste textarea "9/25/25 Time in 0800 Time out 1130 Truck 302 Left side chargriller Arrived on s…"
type textarea "x"
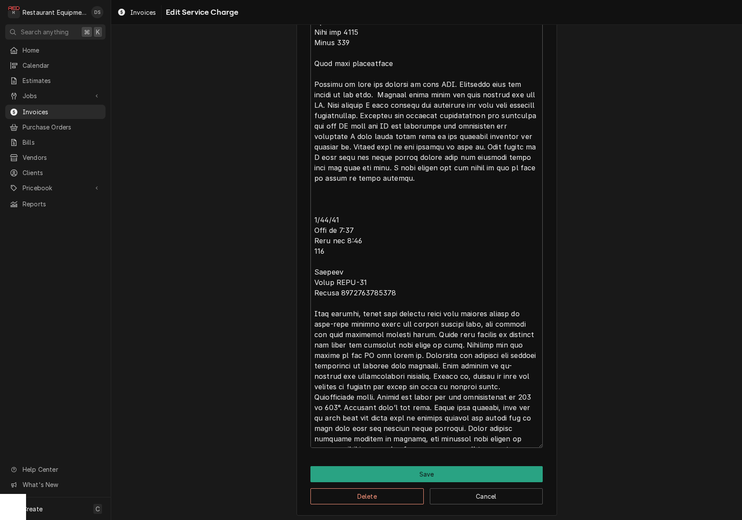
scroll to position [0, 0]
type textarea "Roo 8977 9/23/25 Time in 8:00 Time out 12:15 Truck 302 Chargriller (L) M-CPBX12…"
click at [449, 469] on button "Save" at bounding box center [427, 474] width 232 height 16
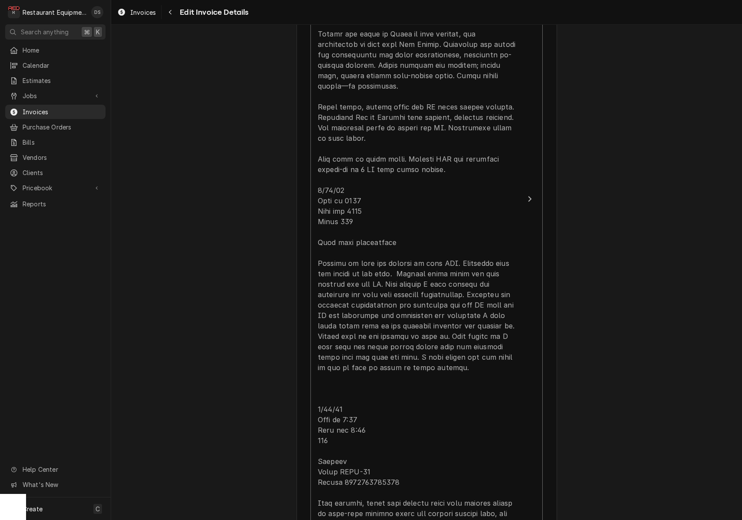
scroll to position [897, 0]
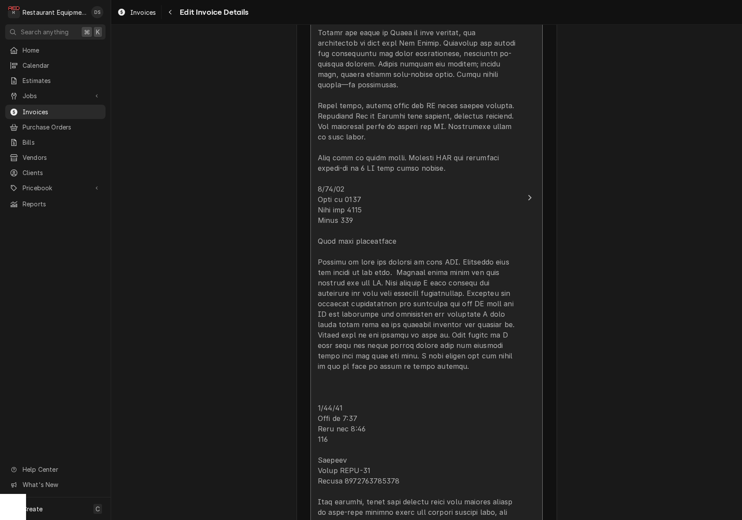
click at [482, 159] on div "Update Line Item" at bounding box center [417, 256] width 199 height 813
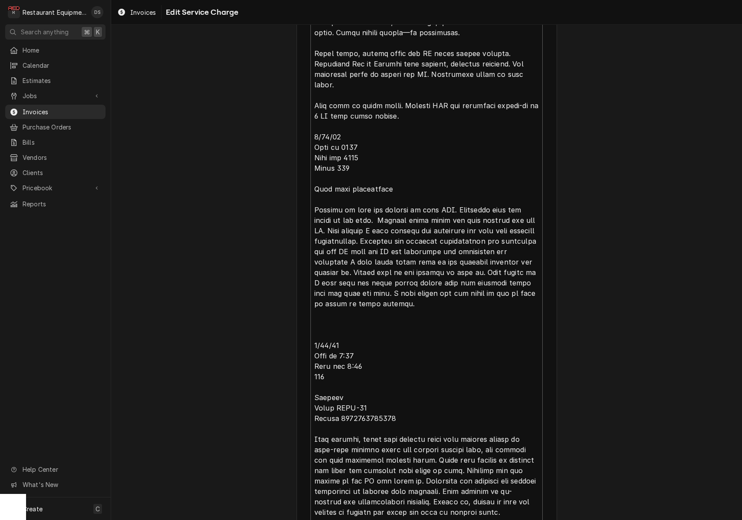
scroll to position [565, 0]
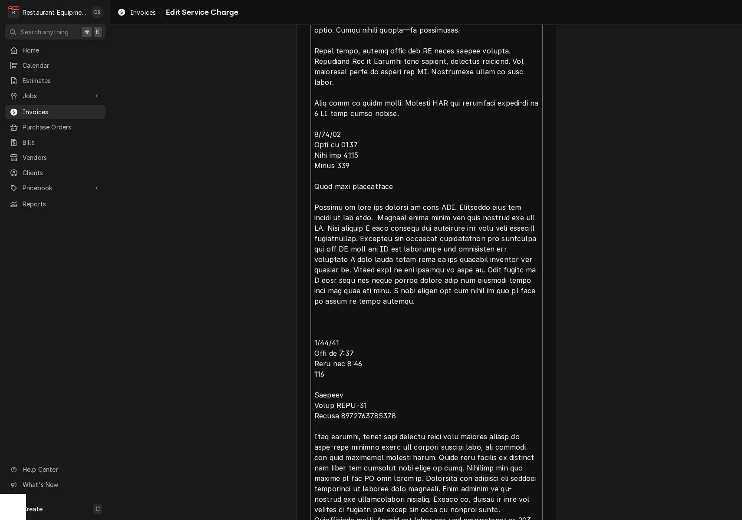
click at [428, 105] on textarea "Service Summary ( optional )" at bounding box center [427, 191] width 232 height 758
type textarea "x"
type textarea "Roo 8977 9/23/25 Time in 8:00 Time out 12:15 Truck 302 Chargriller (L) M-CPBX12…"
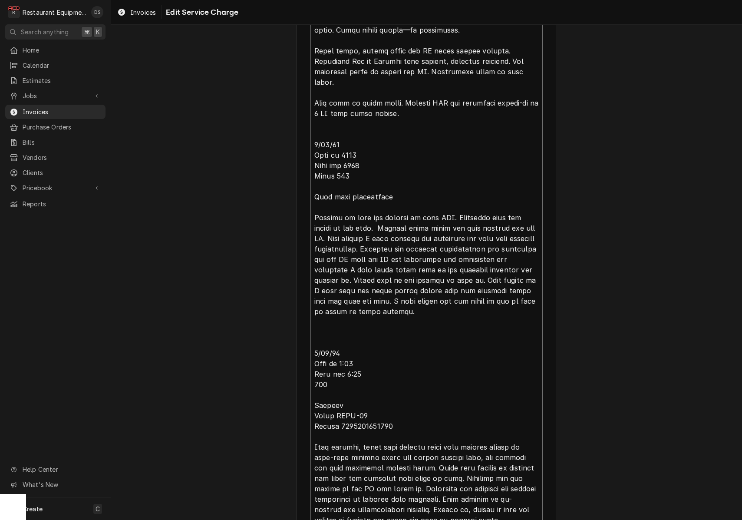
type textarea "x"
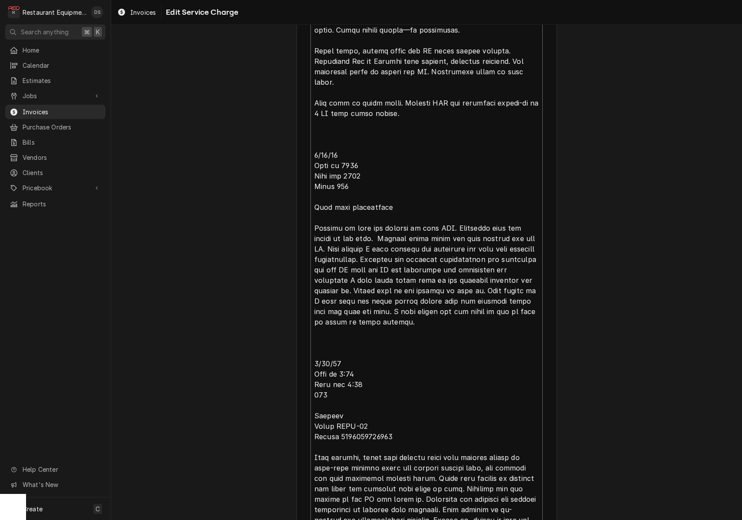
type textarea "Roo 8977 9/23/25 Time in 8:00 Time out 12:15 Truck 302 Chargriller (L) M-CPBX12…"
click at [584, 175] on div "Use the fields below to edit this service charge Short Description Service Call…" at bounding box center [426, 67] width 631 height 1197
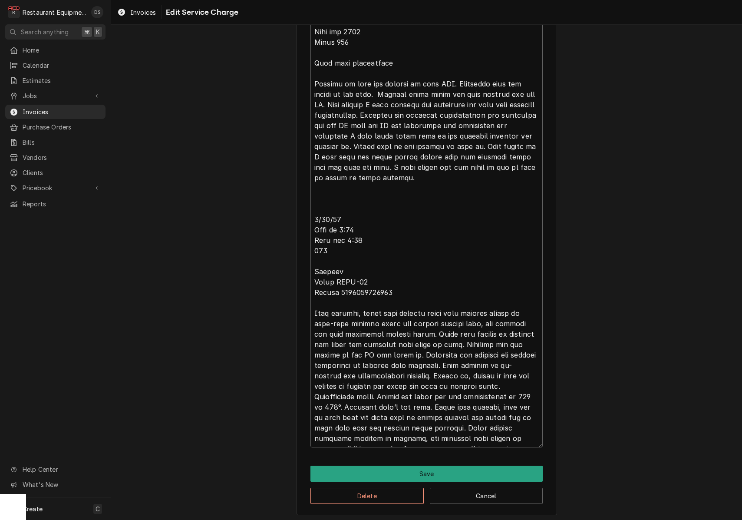
scroll to position [708, 0]
click at [459, 467] on button "Save" at bounding box center [427, 474] width 232 height 16
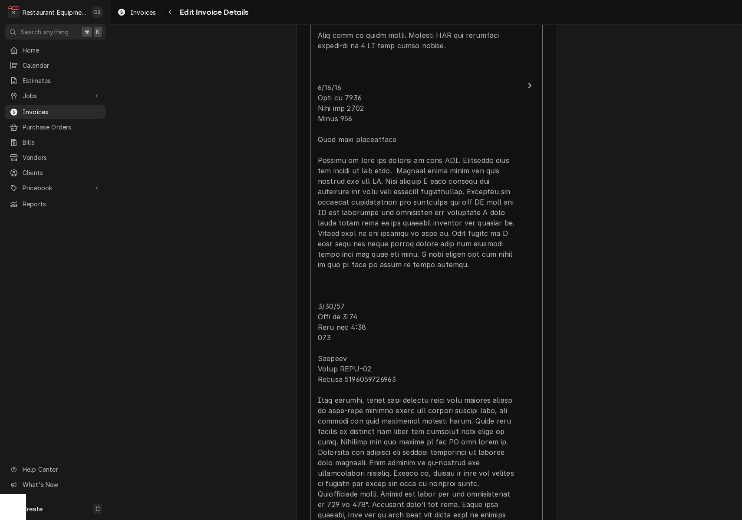
scroll to position [1019, 0]
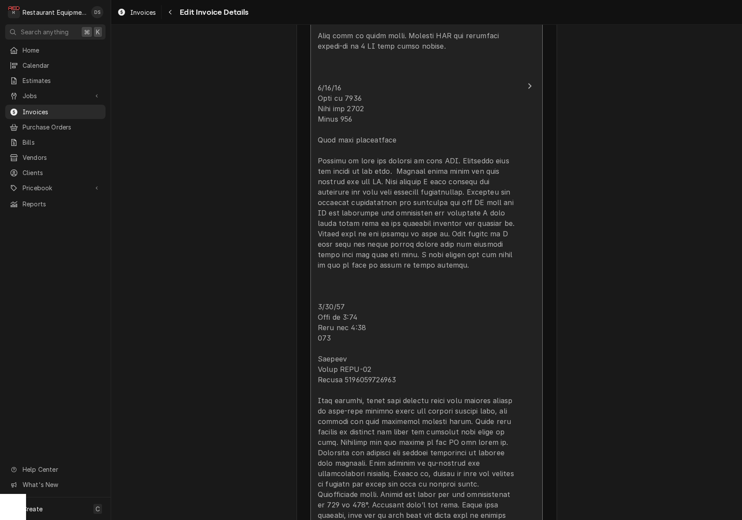
click at [360, 200] on div "Update Line Item" at bounding box center [417, 145] width 199 height 834
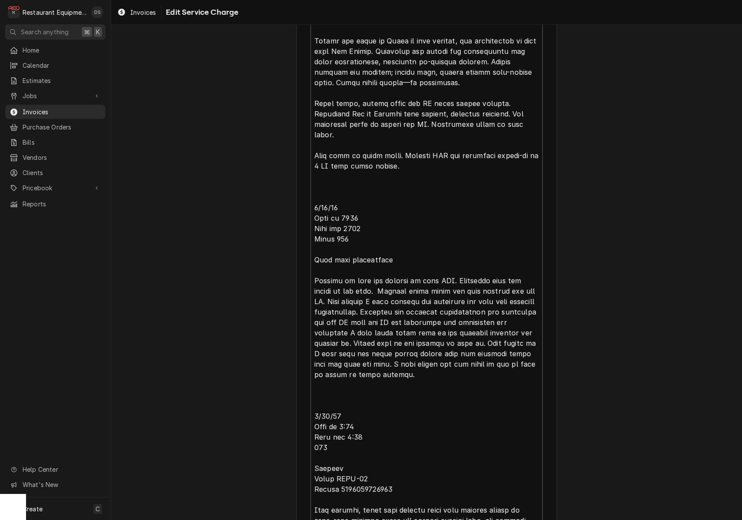
scroll to position [513, 0]
drag, startPoint x: 400, startPoint y: 361, endPoint x: 314, endPoint y: 189, distance: 192.3
click at [314, 189] on textarea "Service Summary ( optional )" at bounding box center [427, 253] width 232 height 779
type textarea "x"
type textarea "Roo 8977 9/23/25 Time in 8:00 Time out 12:15 Truck 302 Chargriller (L) M-CPBX12…"
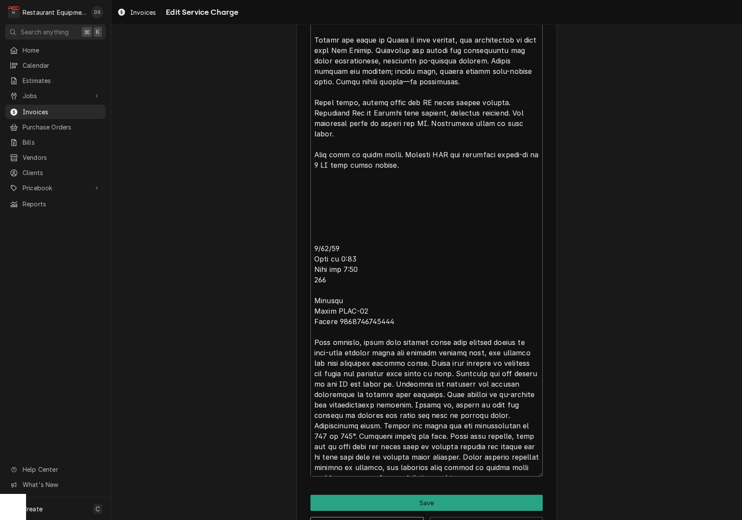
type textarea "x"
type textarea "Roo 8977 9/23/25 Time in 8:00 Time out 12:15 Truck 302 Chargriller (L) M-CPBX12…"
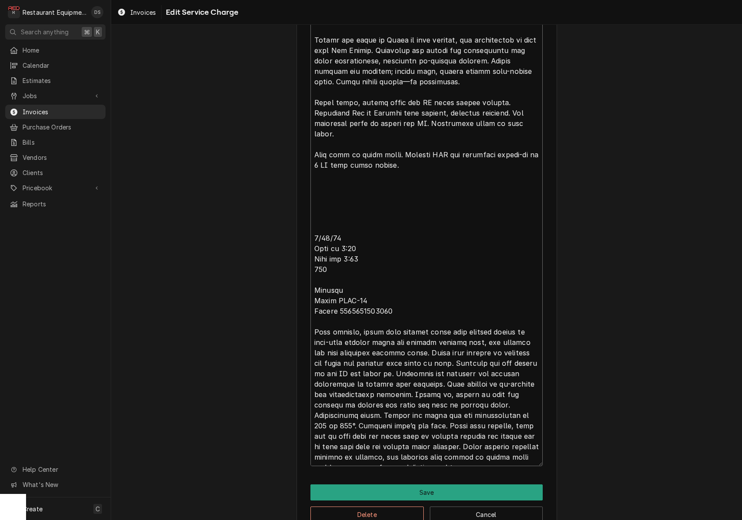
type textarea "x"
type textarea "Roo 8977 9/23/25 Time in 8:00 Time out 12:15 Truck 302 Chargriller (L) M-CPBX12…"
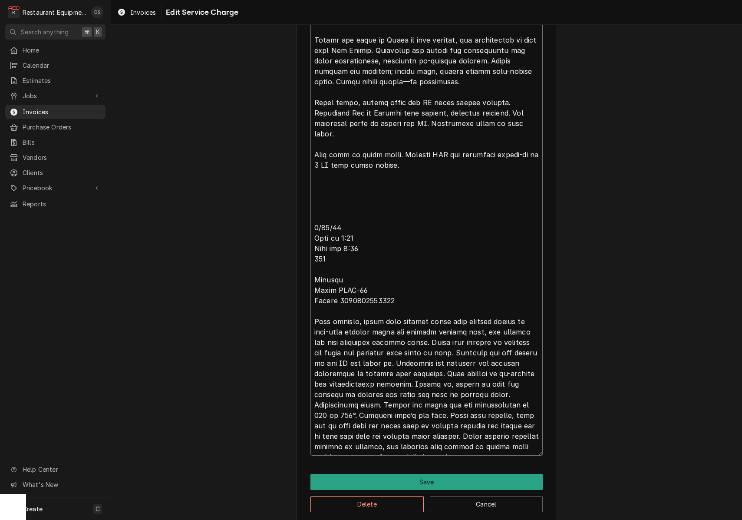
type textarea "x"
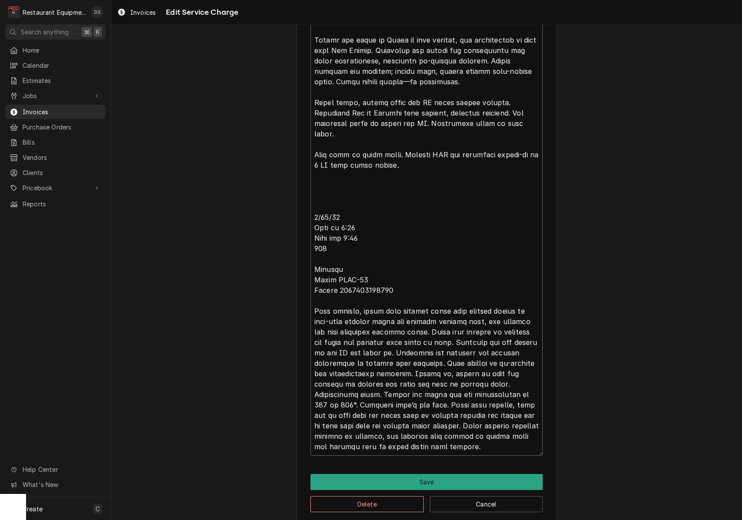
scroll to position [510, 0]
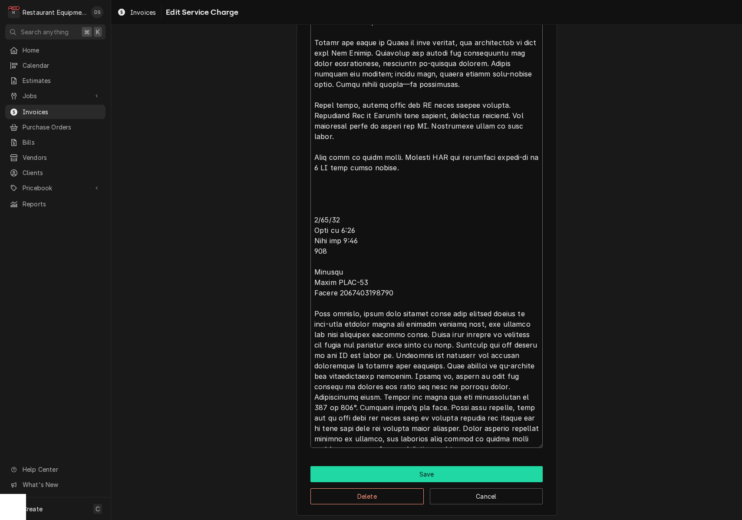
type textarea "Roo 8977 9/23/25 Time in 8:00 Time out 12:15 Truck 302 Chargriller (L) M-CPBX12…"
click at [432, 471] on button "Save" at bounding box center [427, 474] width 232 height 16
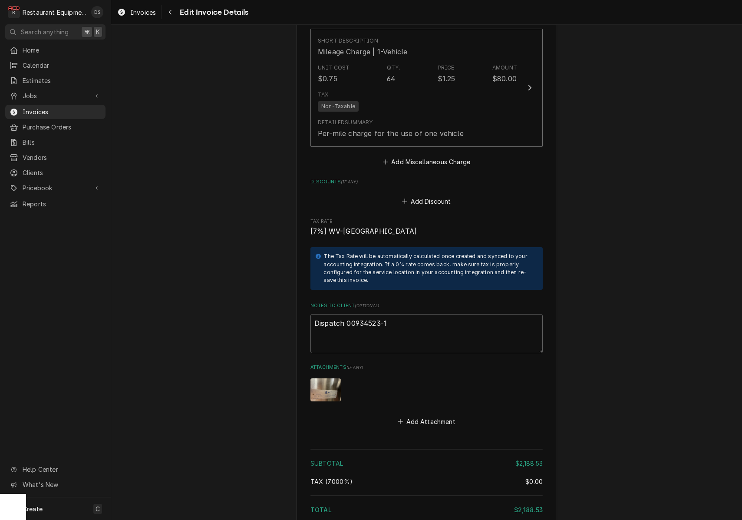
scroll to position [2309, 0]
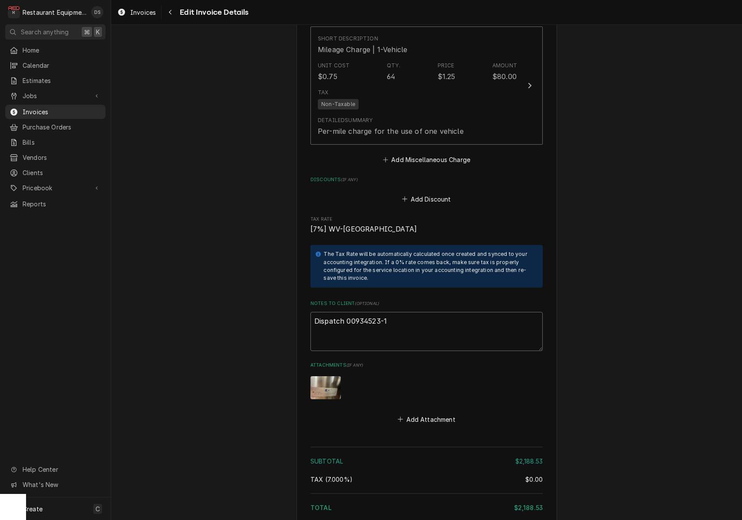
click at [442, 312] on textarea "Dispatch 00934523-1" at bounding box center [427, 331] width 232 height 39
type textarea "x"
type textarea "Dispatch 00934523-1"
type textarea "x"
type textarea "Dispatch 00934523-1"
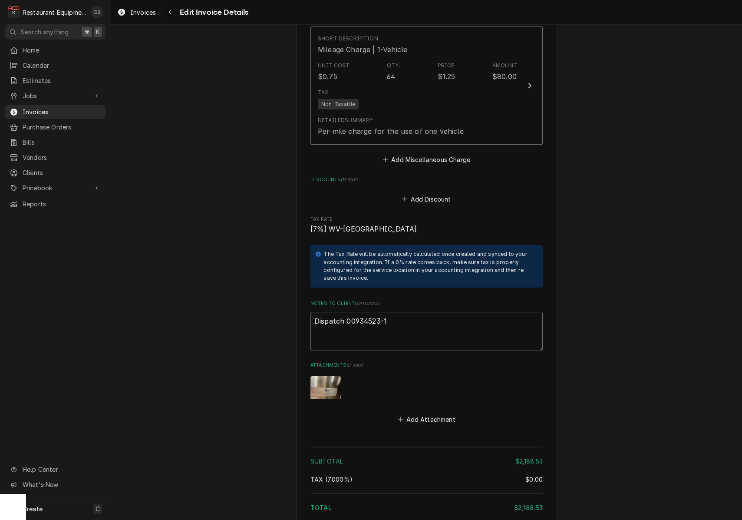
type textarea "x"
type textarea "Dispatch 00934523-1"
type textarea "x"
type textarea "Dispatch 00934523-1"
paste textarea "Claim KC-1033369"
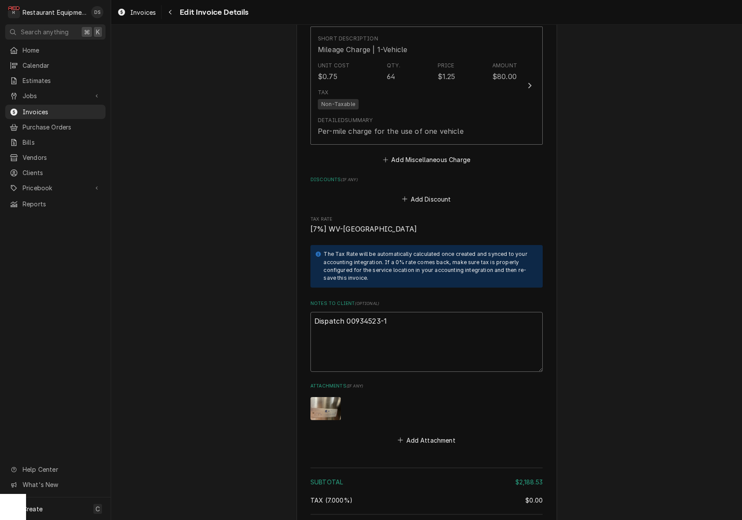
type textarea "x"
type textarea "Dispatch 00934523-1 Claim KC-1033369"
click at [325, 323] on textarea "Dispatch 00934523-1 Claim KC-1033369" at bounding box center [427, 347] width 232 height 70
type textarea "x"
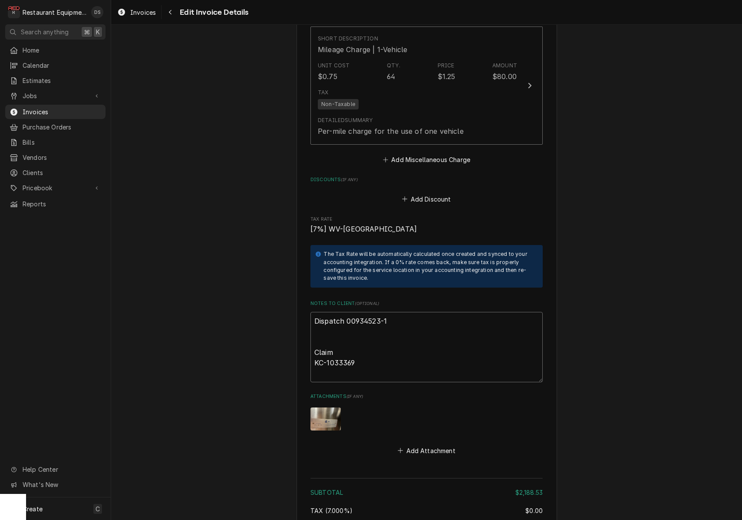
type textarea "Dispatch 00934523-1 Claim KC-1033369"
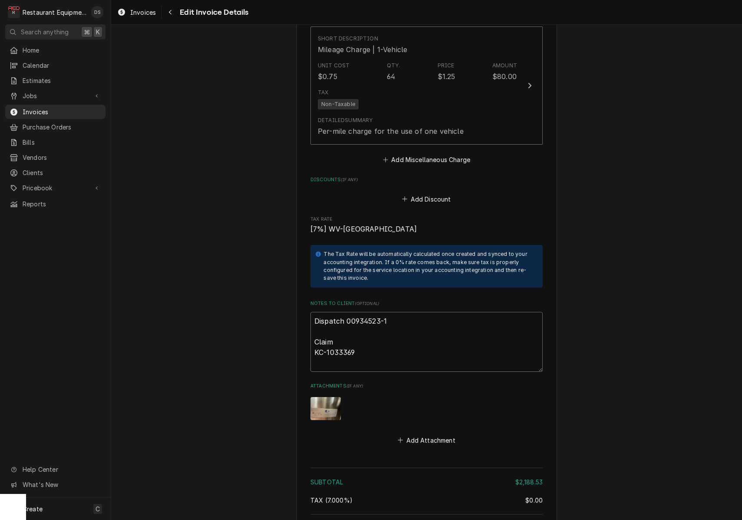
click at [340, 350] on textarea "Dispatch 00934523-1 Claim KC-1033369" at bounding box center [427, 342] width 232 height 60
type textarea "x"
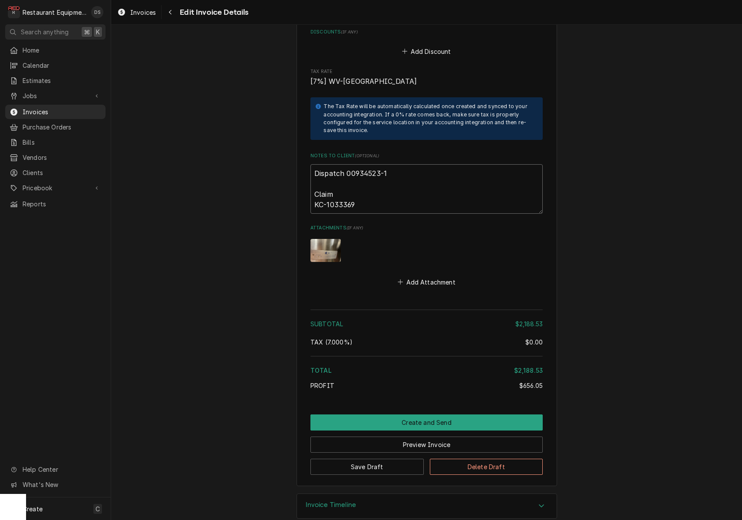
scroll to position [0, 0]
type textarea "Dispatch 00934523-1 Claim KC-1033369"
click at [437, 436] on button "Preview Invoice" at bounding box center [427, 444] width 232 height 16
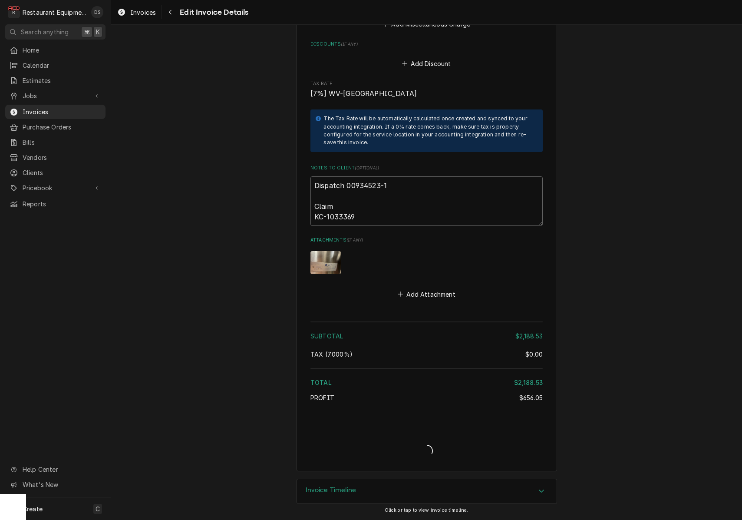
type textarea "x"
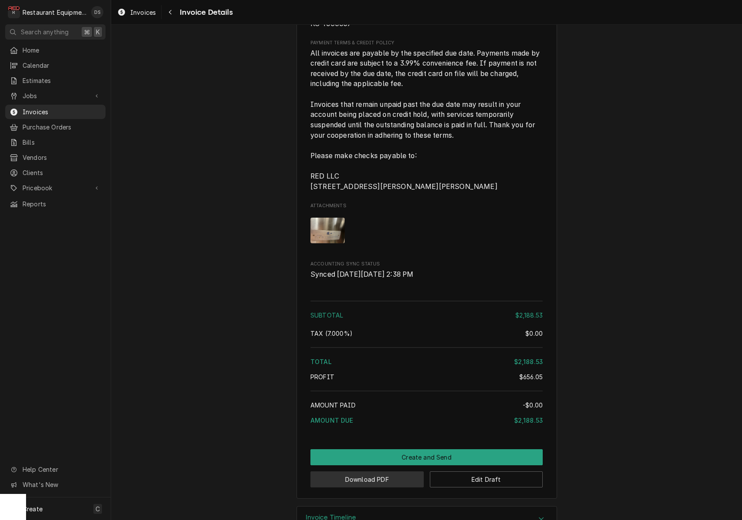
click at [381, 471] on button "Download PDF" at bounding box center [367, 479] width 113 height 16
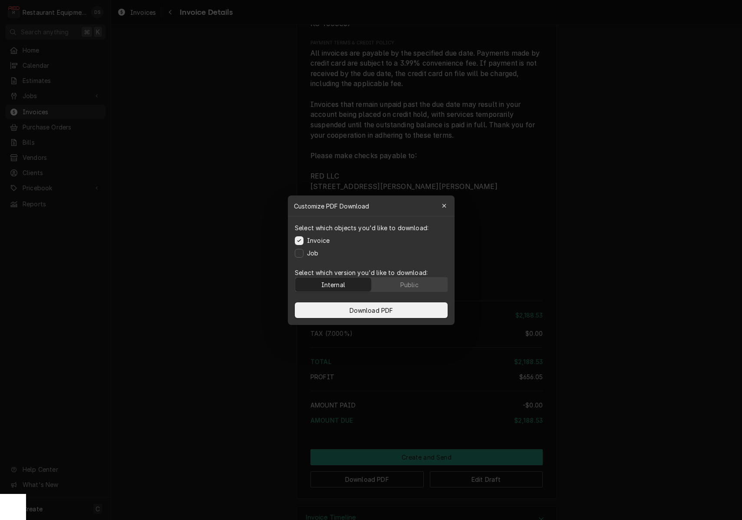
drag, startPoint x: 415, startPoint y: 284, endPoint x: 413, endPoint y: 296, distance: 11.9
click at [415, 285] on div "Public" at bounding box center [409, 284] width 18 height 9
click at [413, 307] on button "Download PDF" at bounding box center [371, 310] width 153 height 16
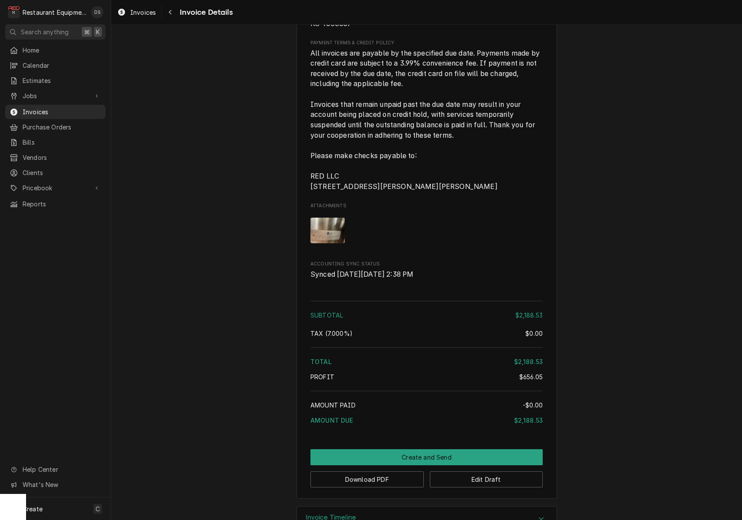
click at [321, 218] on img "Attachments" at bounding box center [328, 231] width 34 height 26
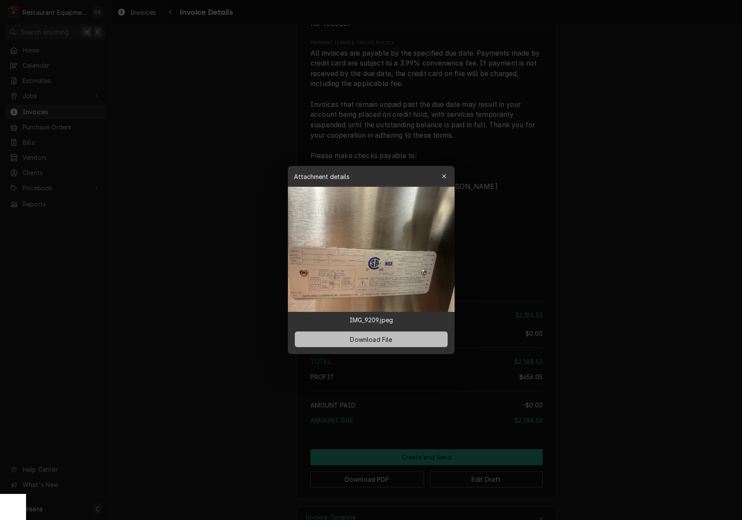
click at [396, 344] on button "Download File" at bounding box center [371, 339] width 153 height 16
click at [281, 53] on div at bounding box center [371, 260] width 742 height 520
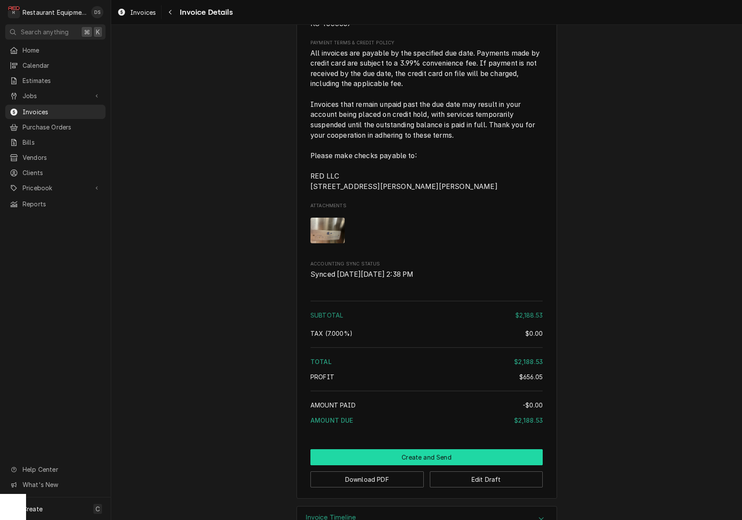
click at [407, 449] on button "Create and Send" at bounding box center [427, 457] width 232 height 16
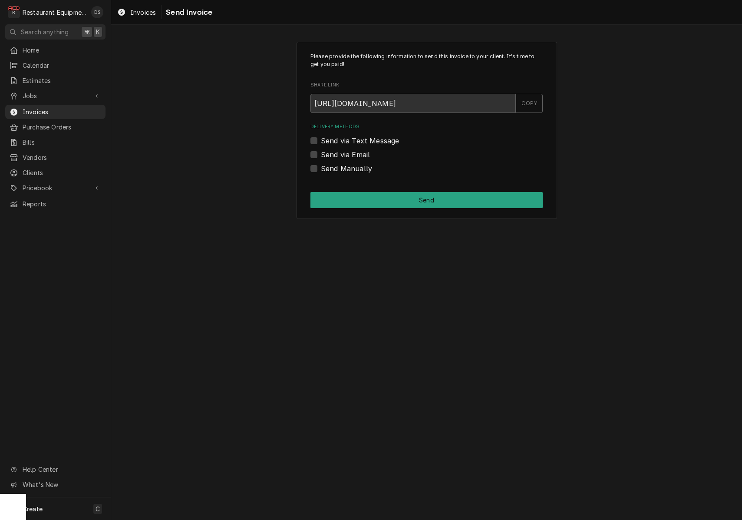
click at [317, 166] on div "Send Manually" at bounding box center [427, 168] width 232 height 10
click at [321, 167] on label "Send Manually" at bounding box center [346, 168] width 51 height 10
click at [321, 167] on input "Send Manually" at bounding box center [437, 172] width 232 height 19
checkbox input "true"
click at [422, 204] on button "Send" at bounding box center [427, 200] width 232 height 16
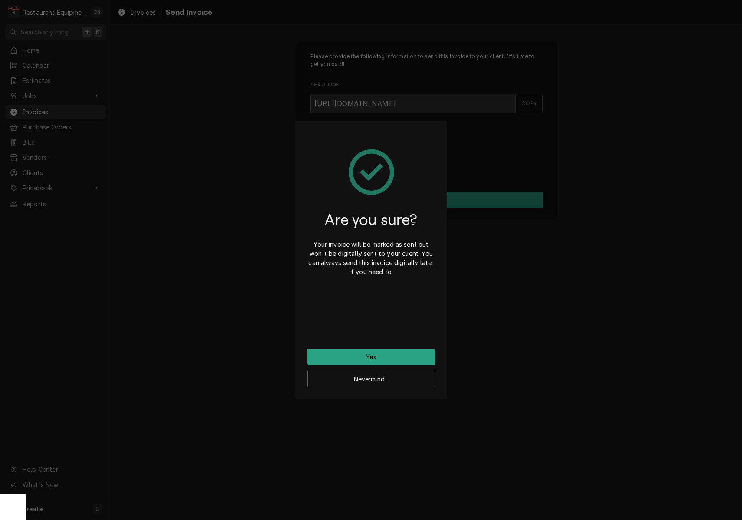
click at [412, 358] on button "Yes" at bounding box center [371, 357] width 128 height 16
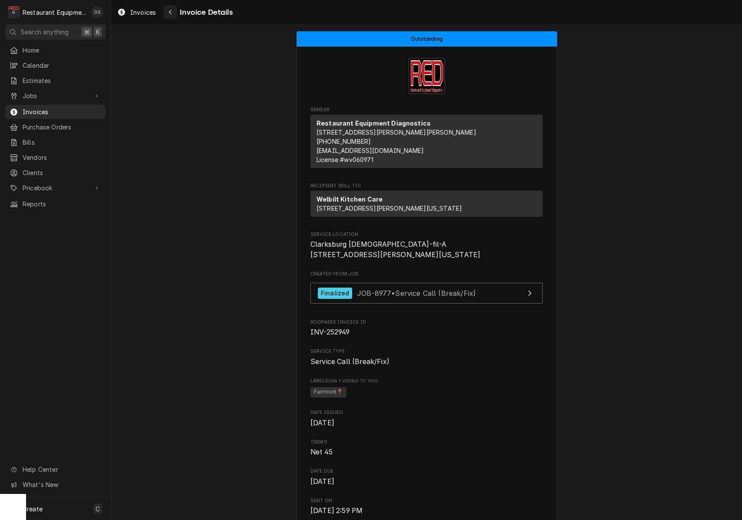
click at [172, 13] on icon "Navigate back" at bounding box center [170, 12] width 4 height 6
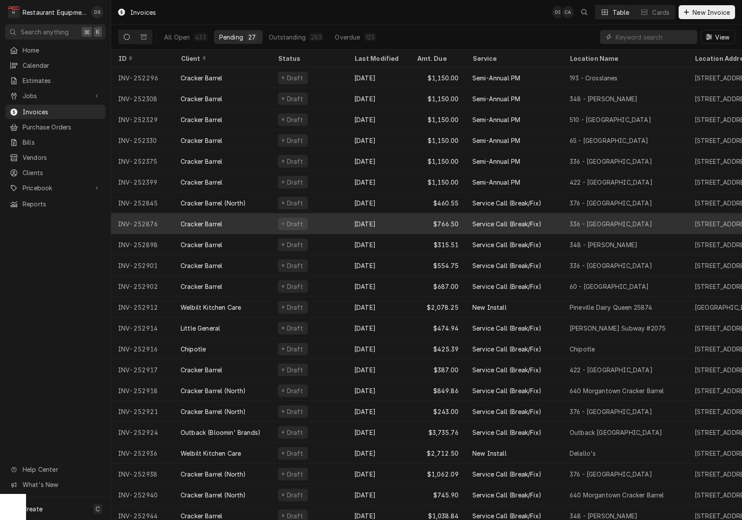
click at [394, 217] on div "Sep 22" at bounding box center [378, 223] width 63 height 21
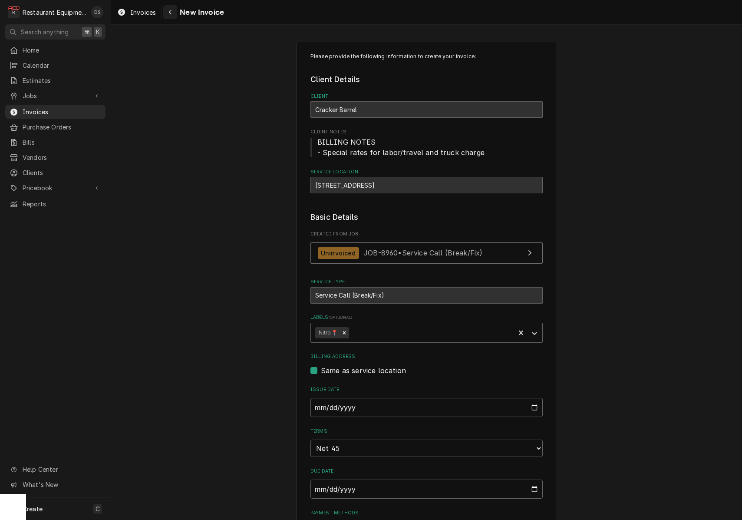
click at [168, 14] on div "Navigate back" at bounding box center [170, 12] width 9 height 9
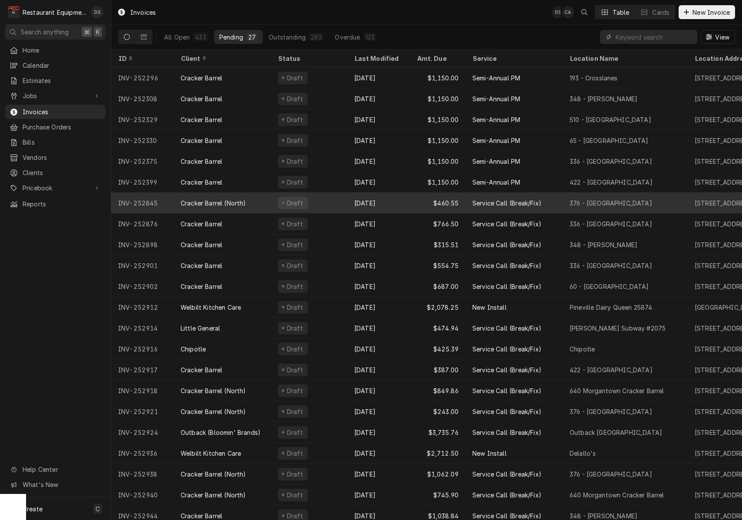
click at [400, 199] on div "Sep 25" at bounding box center [378, 202] width 63 height 21
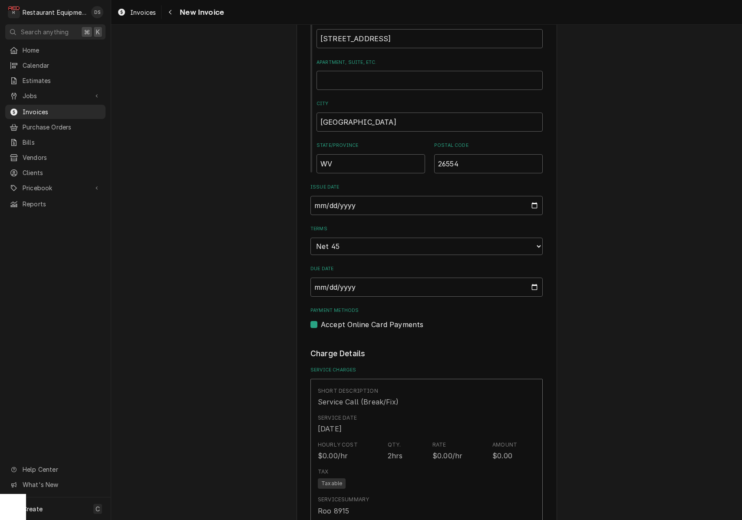
scroll to position [416, 0]
click at [361, 197] on input "[DATE]" at bounding box center [427, 202] width 232 height 19
type input "[DATE]"
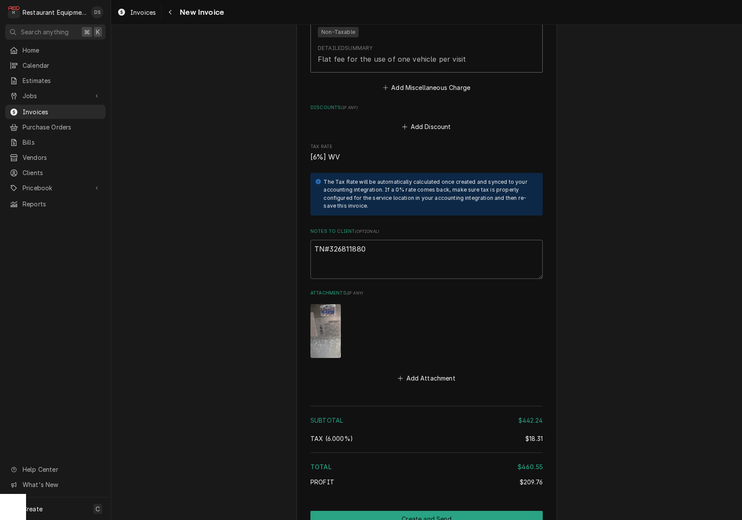
scroll to position [1718, 0]
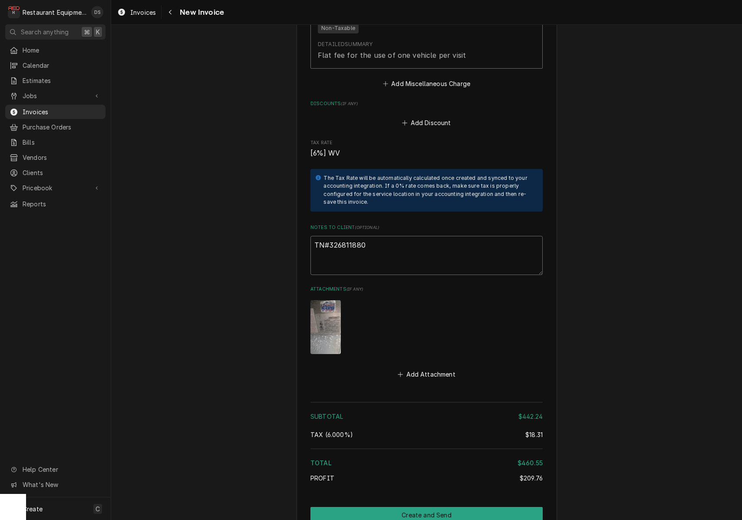
drag, startPoint x: 371, startPoint y: 233, endPoint x: 330, endPoint y: 229, distance: 40.6
click at [330, 236] on textarea "TN#326811880" at bounding box center [427, 255] width 232 height 39
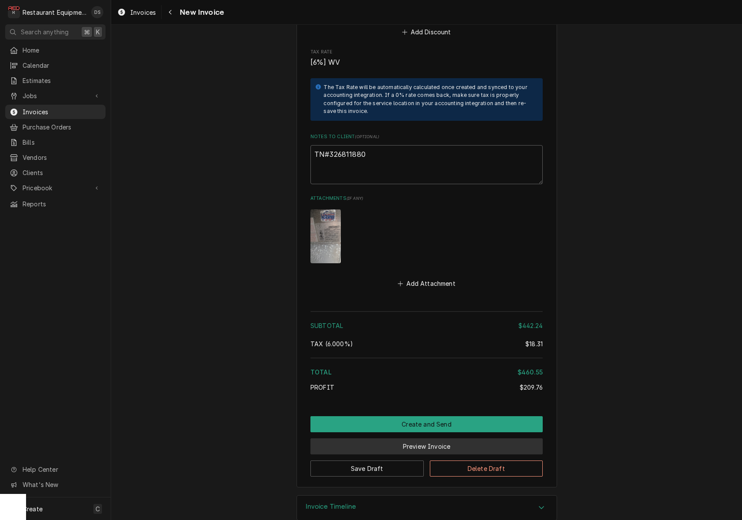
click at [456, 438] on button "Preview Invoice" at bounding box center [427, 446] width 232 height 16
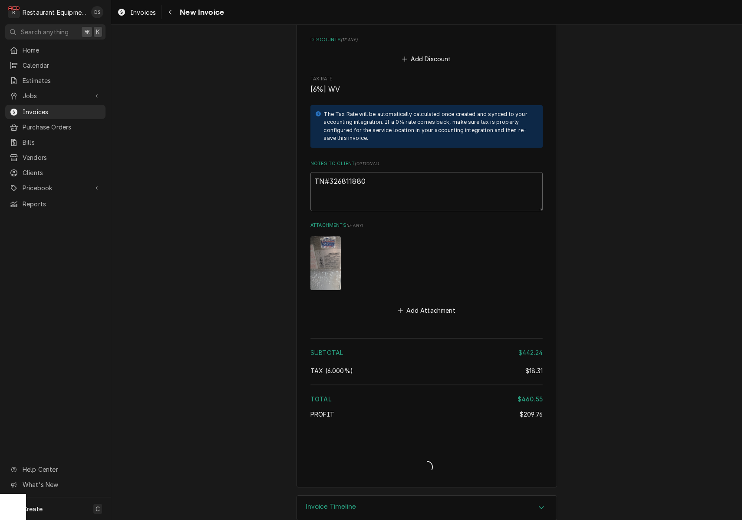
type textarea "x"
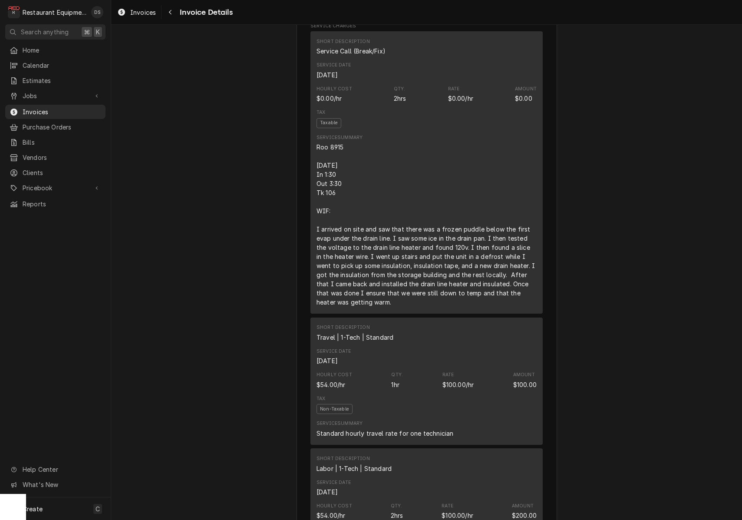
scroll to position [541, 0]
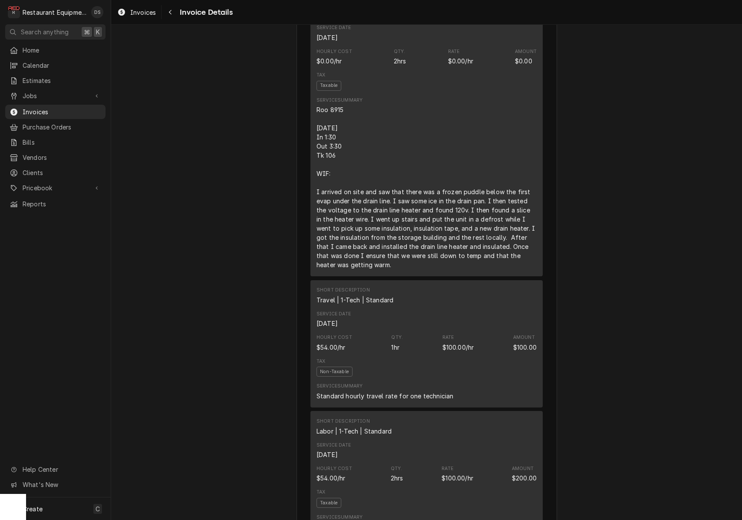
drag, startPoint x: 317, startPoint y: 146, endPoint x: 406, endPoint y: 280, distance: 161.5
click at [406, 276] on div "Short Description Service Call (Break/Fix) Service Date [DATE] Hourly Cost $0.0…" at bounding box center [427, 135] width 232 height 282
copy div "[DATE] In 1:30 Out 3:30 Tk 106 WIF: I arrived on site and saw that there was a …"
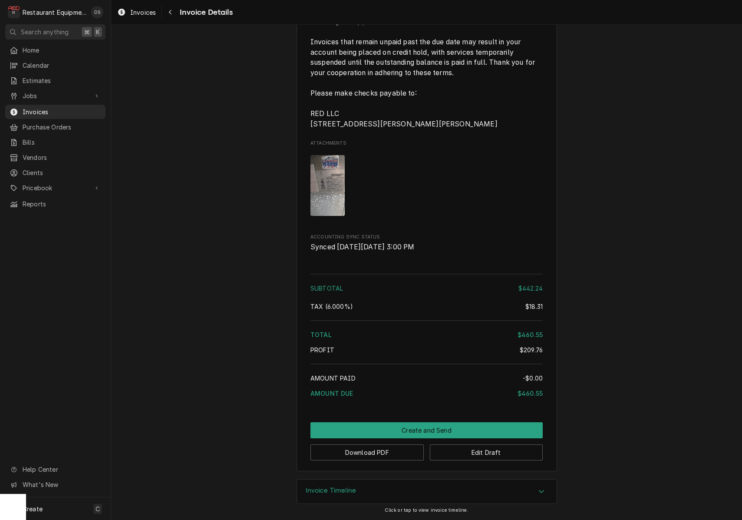
scroll to position [1524, 0]
click at [381, 452] on button "Download PDF" at bounding box center [367, 452] width 113 height 16
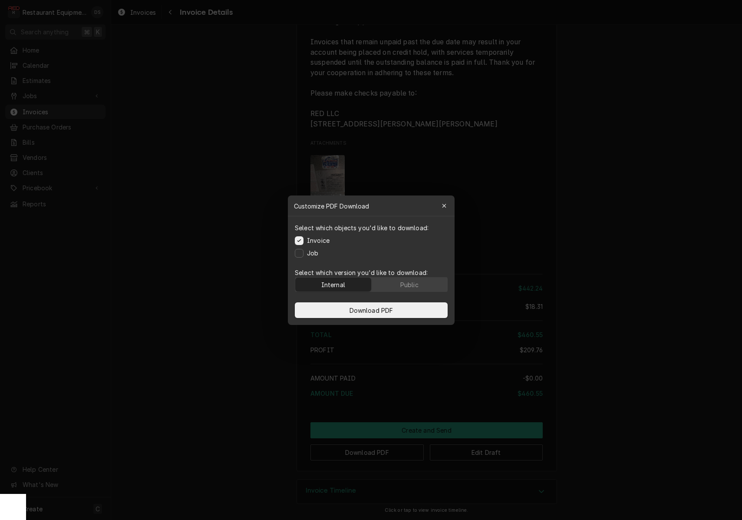
drag, startPoint x: 407, startPoint y: 286, endPoint x: 403, endPoint y: 301, distance: 15.4
click at [407, 286] on div "Public" at bounding box center [409, 284] width 18 height 9
drag, startPoint x: 400, startPoint y: 309, endPoint x: 408, endPoint y: 310, distance: 7.4
click at [400, 309] on button "Download PDF" at bounding box center [371, 310] width 153 height 16
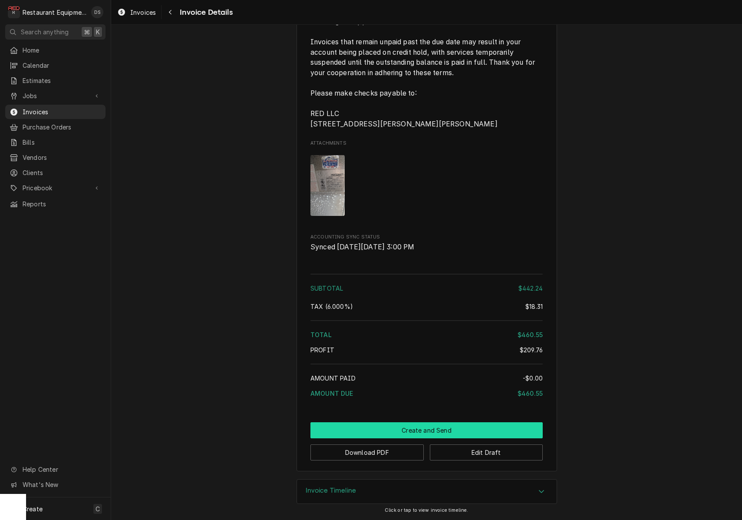
click at [419, 429] on button "Create and Send" at bounding box center [427, 430] width 232 height 16
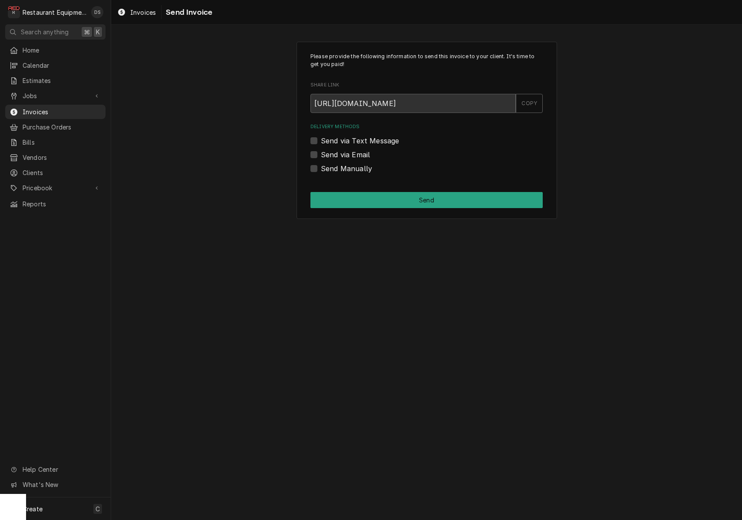
click at [321, 152] on label "Send via Email" at bounding box center [345, 154] width 49 height 10
click at [321, 152] on input "Send via Email" at bounding box center [437, 158] width 232 height 19
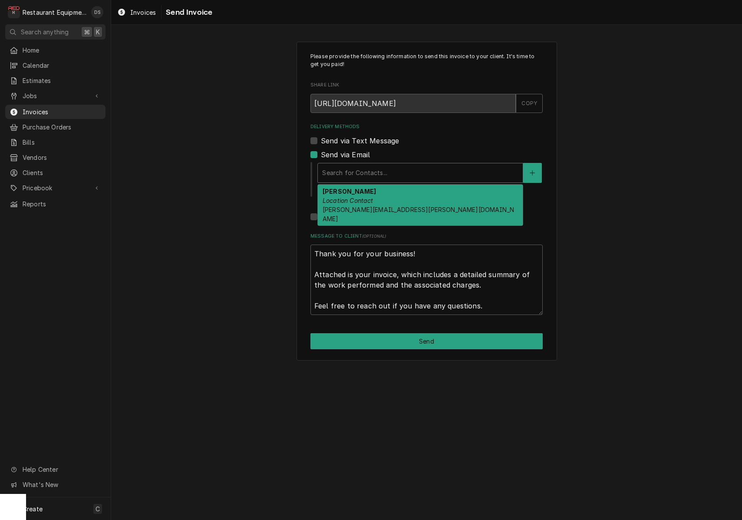
click at [374, 171] on div "Search for Contacts..." at bounding box center [420, 172] width 196 height 9
click at [321, 152] on label "Send via Email" at bounding box center [345, 154] width 49 height 10
click at [321, 152] on input "Send via Email" at bounding box center [437, 158] width 232 height 19
checkbox input "false"
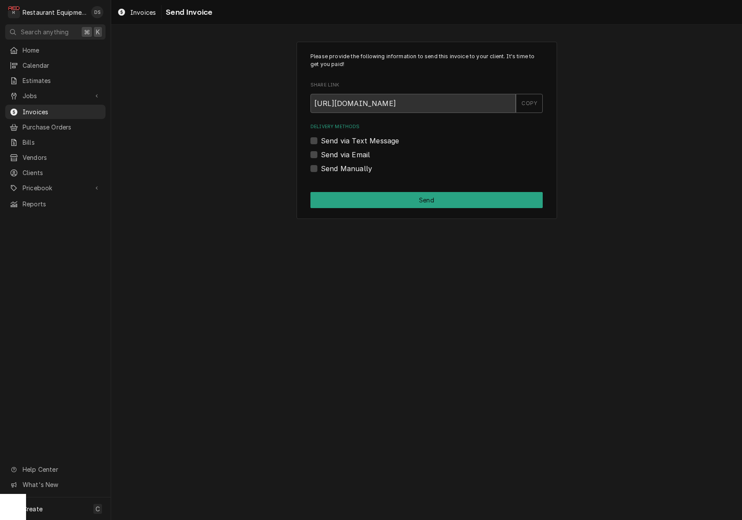
click at [321, 167] on label "Send Manually" at bounding box center [346, 168] width 51 height 10
click at [321, 167] on input "Send Manually" at bounding box center [437, 172] width 232 height 19
checkbox input "true"
click at [389, 197] on button "Send" at bounding box center [427, 200] width 232 height 16
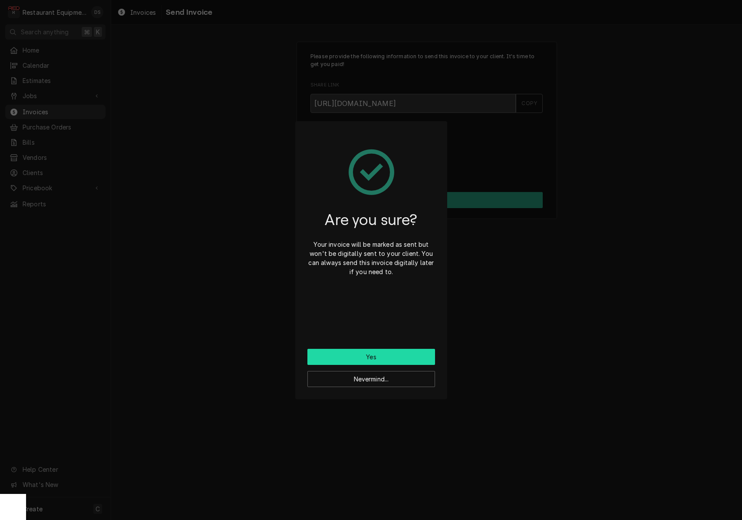
click at [373, 350] on button "Yes" at bounding box center [371, 357] width 128 height 16
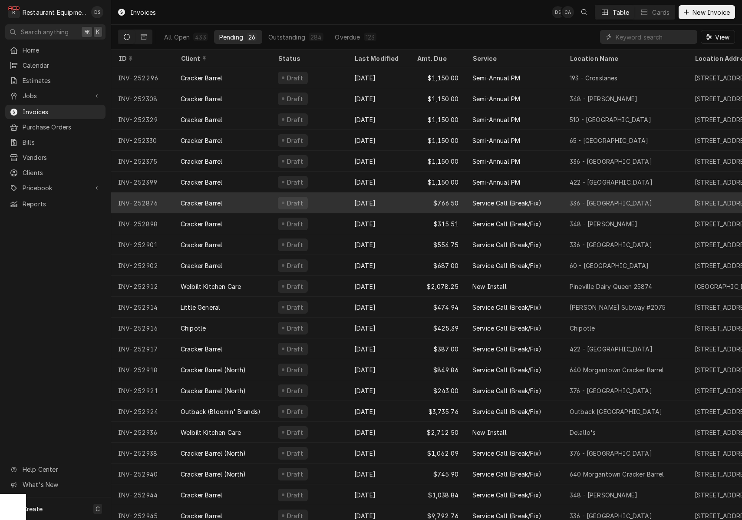
click at [318, 200] on div "Draft" at bounding box center [309, 202] width 76 height 21
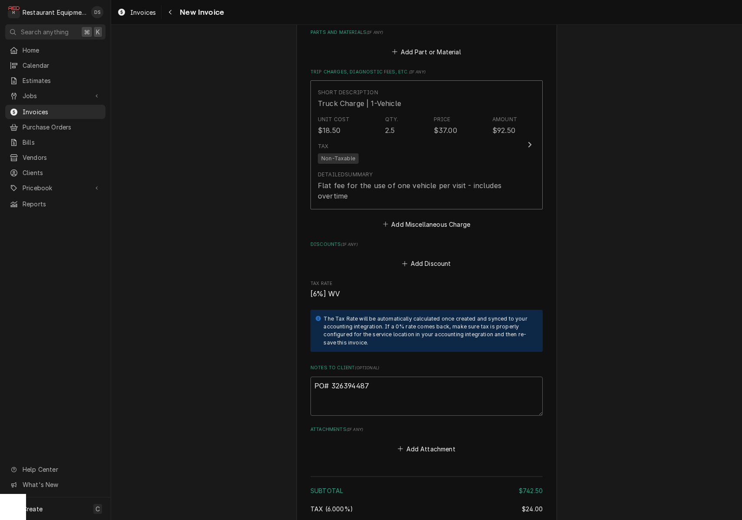
scroll to position [1631, 0]
drag, startPoint x: 375, startPoint y: 362, endPoint x: 342, endPoint y: 361, distance: 32.6
click at [331, 376] on textarea "PO# 326394487" at bounding box center [427, 395] width 232 height 39
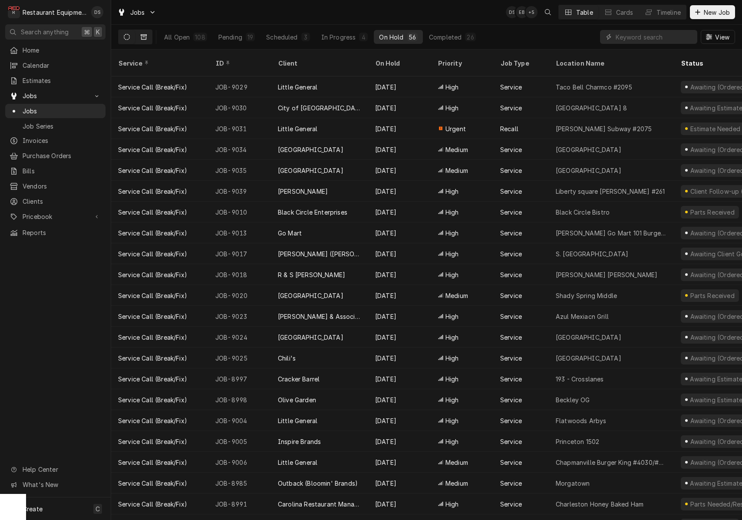
click at [137, 33] on button "Dynamic Content Wrapper" at bounding box center [143, 37] width 17 height 14
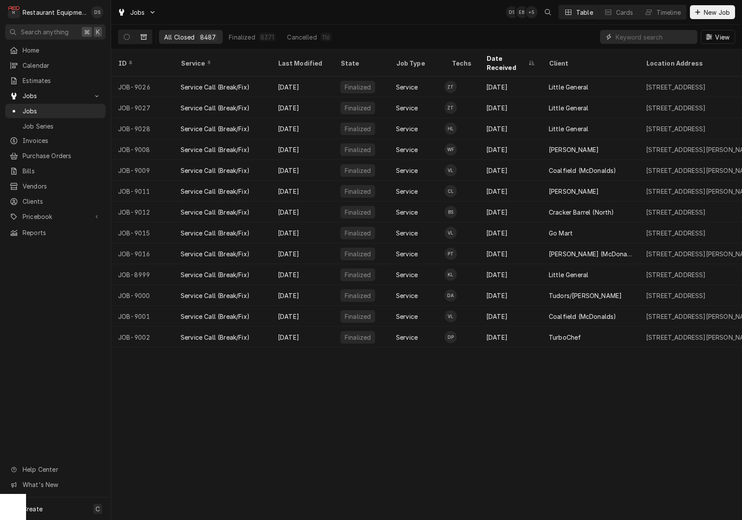
click at [651, 33] on input "Dynamic Content Wrapper" at bounding box center [654, 37] width 77 height 14
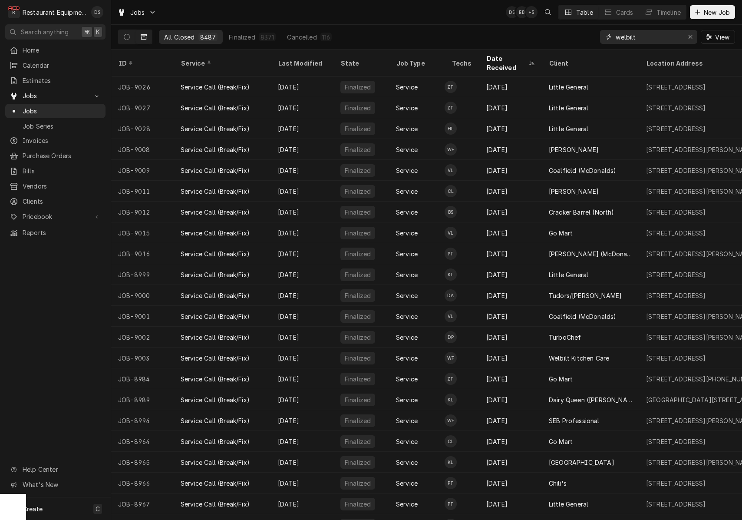
type input "welbilt"
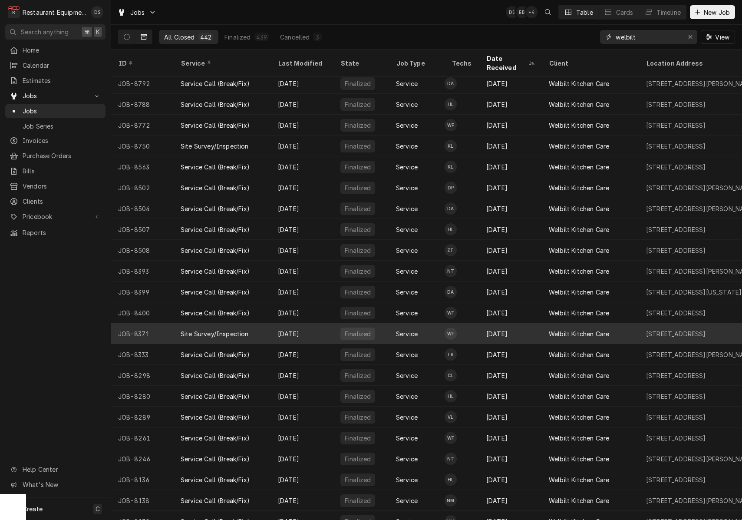
scroll to position [316, 0]
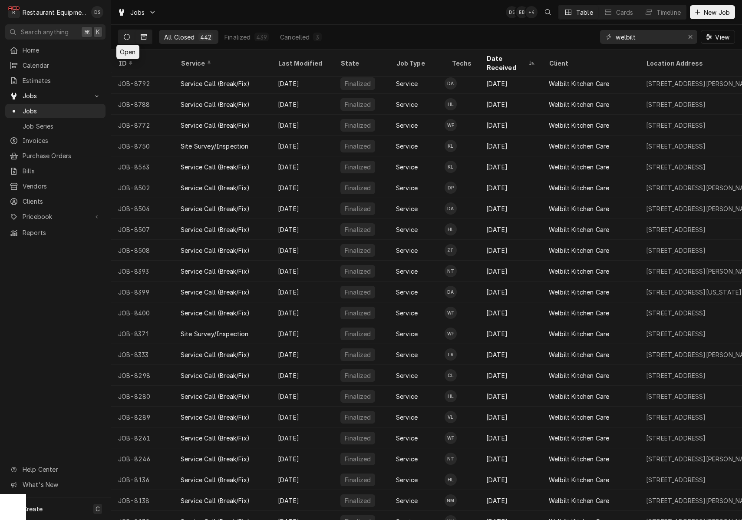
click at [131, 38] on button "Dynamic Content Wrapper" at bounding box center [127, 37] width 17 height 14
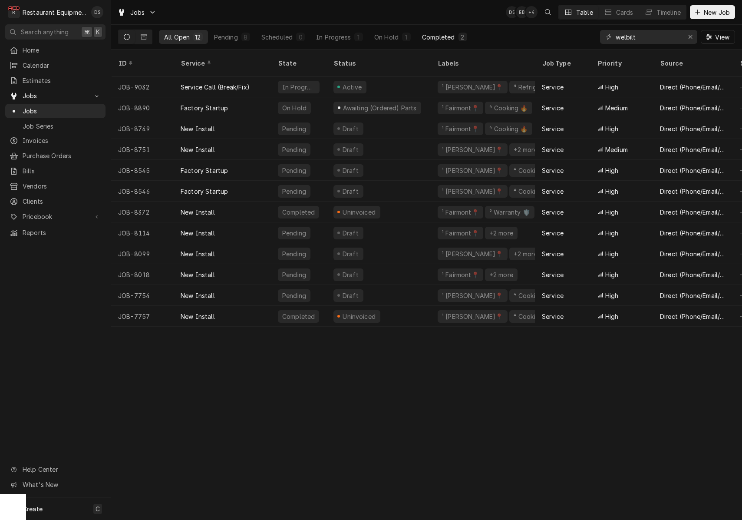
click at [443, 36] on div "Completed" at bounding box center [438, 37] width 33 height 9
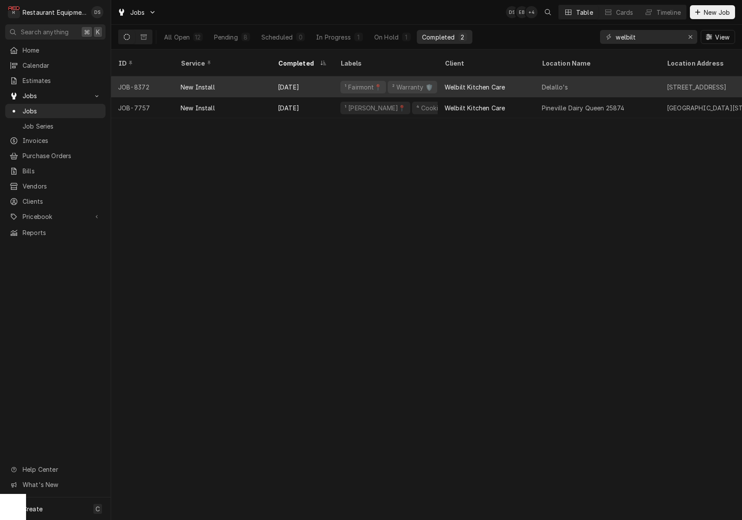
click at [628, 76] on div "Delallo's" at bounding box center [597, 86] width 125 height 21
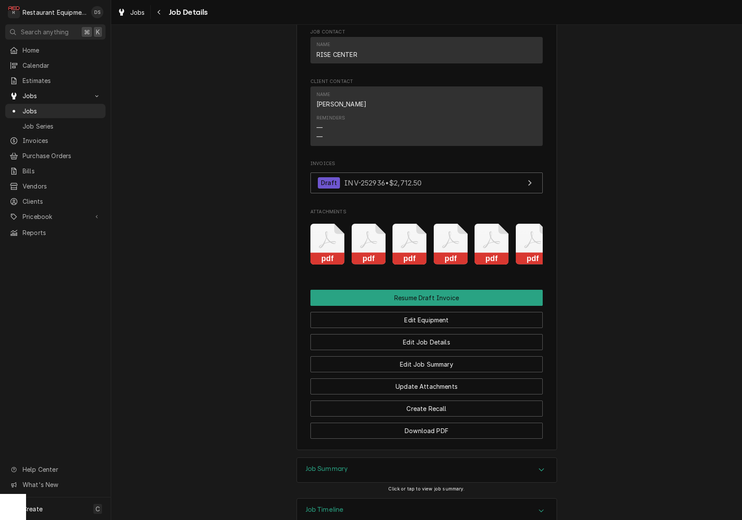
click at [404, 458] on div "Job Summary" at bounding box center [427, 470] width 260 height 24
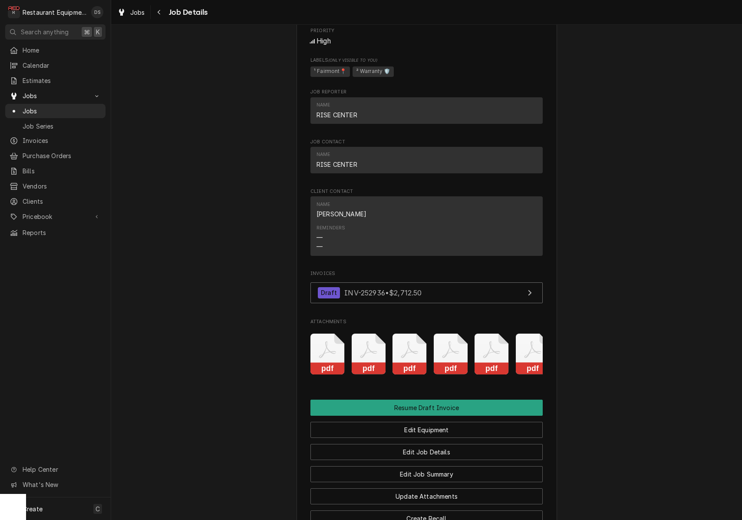
click at [325, 341] on icon "Attachments" at bounding box center [327, 349] width 17 height 17
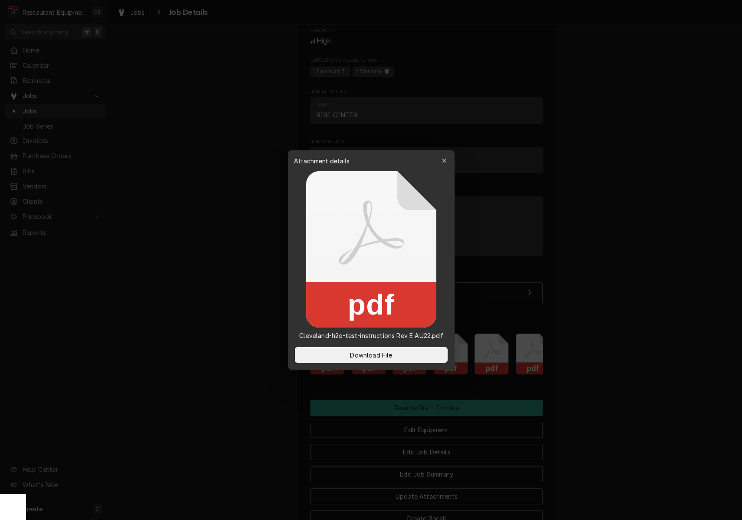
drag, startPoint x: 446, startPoint y: 160, endPoint x: 433, endPoint y: 214, distance: 55.1
click at [446, 160] on icon "button" at bounding box center [444, 161] width 5 height 6
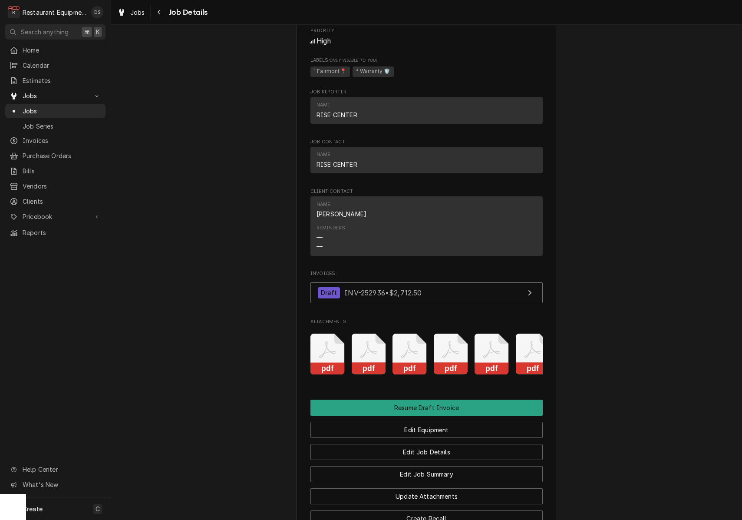
click at [373, 334] on icon "Attachments" at bounding box center [369, 354] width 34 height 41
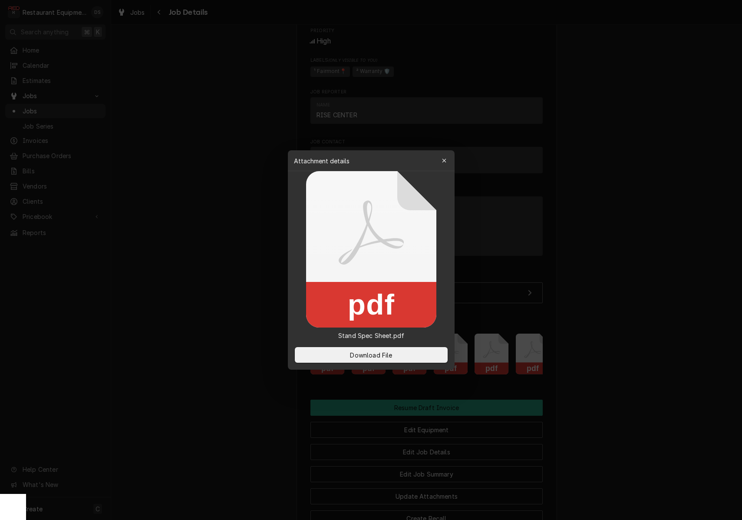
click at [448, 159] on div "button" at bounding box center [444, 160] width 9 height 9
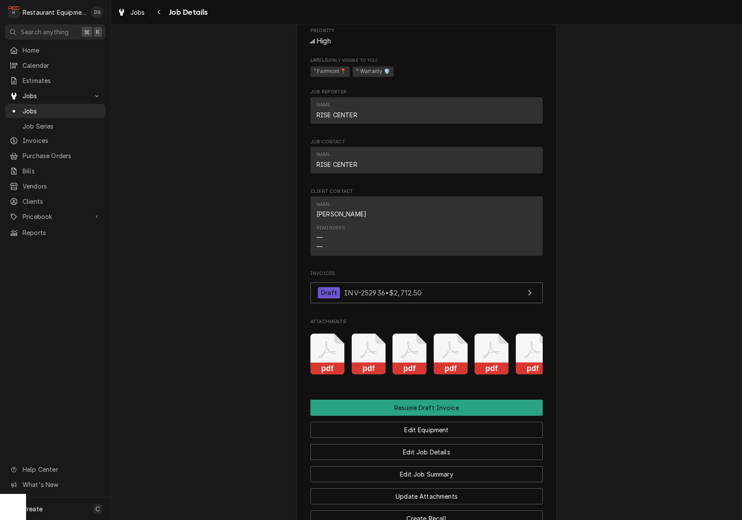
click at [418, 334] on icon "Attachments" at bounding box center [410, 354] width 34 height 41
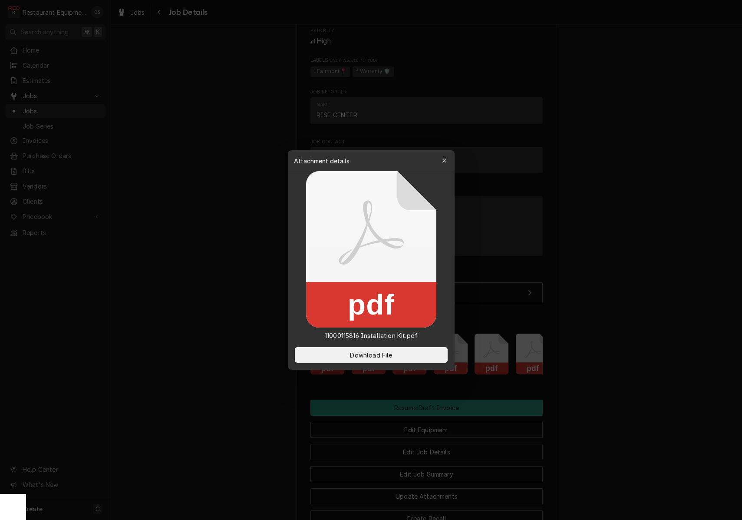
click at [451, 163] on button "button" at bounding box center [444, 161] width 14 height 14
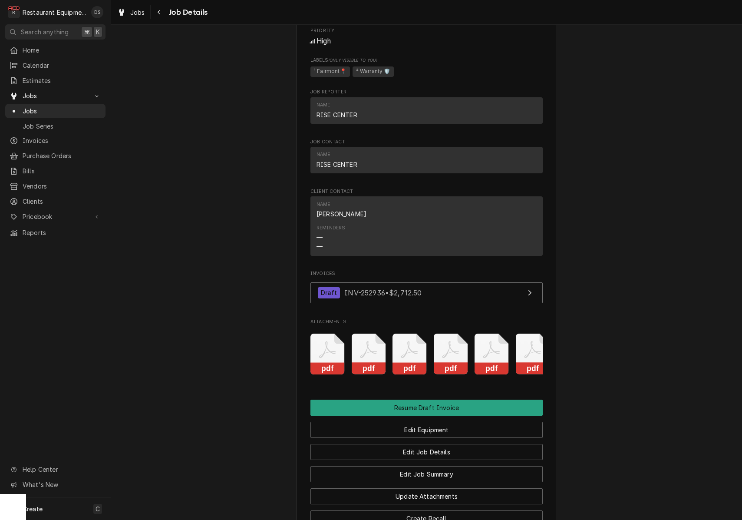
click at [445, 334] on icon "Attachments" at bounding box center [451, 354] width 34 height 41
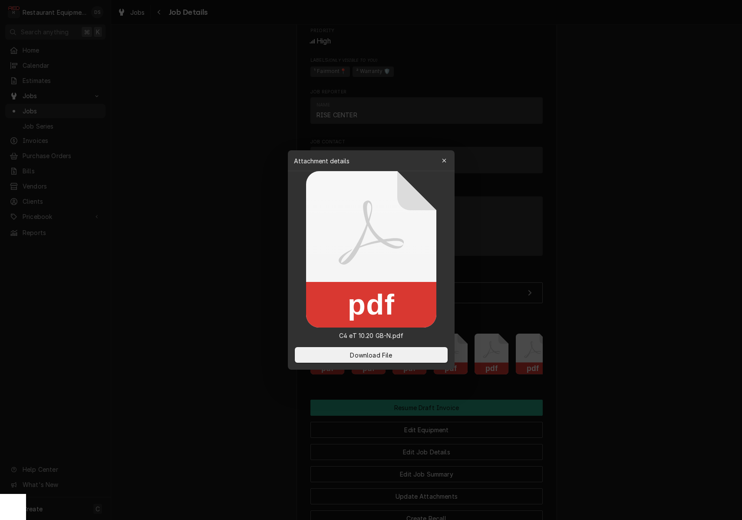
click at [445, 162] on icon "button" at bounding box center [444, 161] width 4 height 4
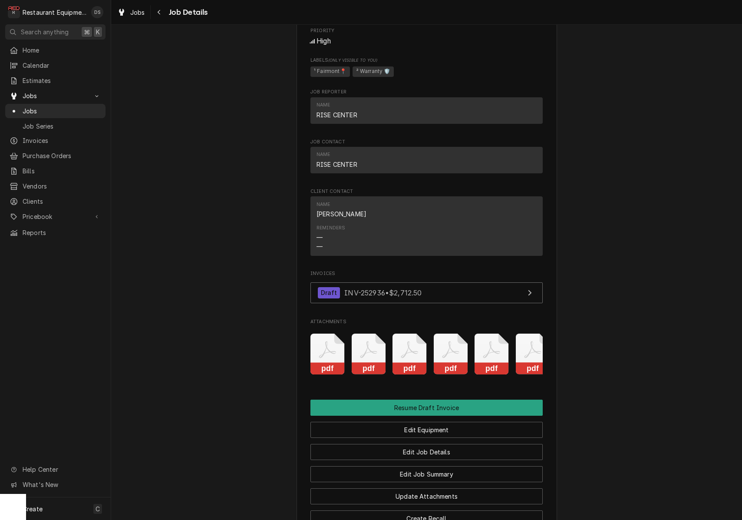
click at [490, 334] on icon "Attachments" at bounding box center [492, 354] width 34 height 41
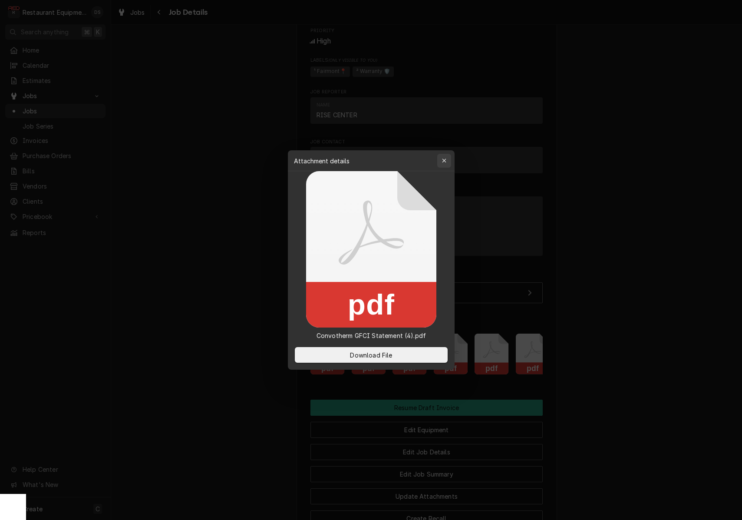
click at [451, 159] on button "button" at bounding box center [444, 161] width 14 height 14
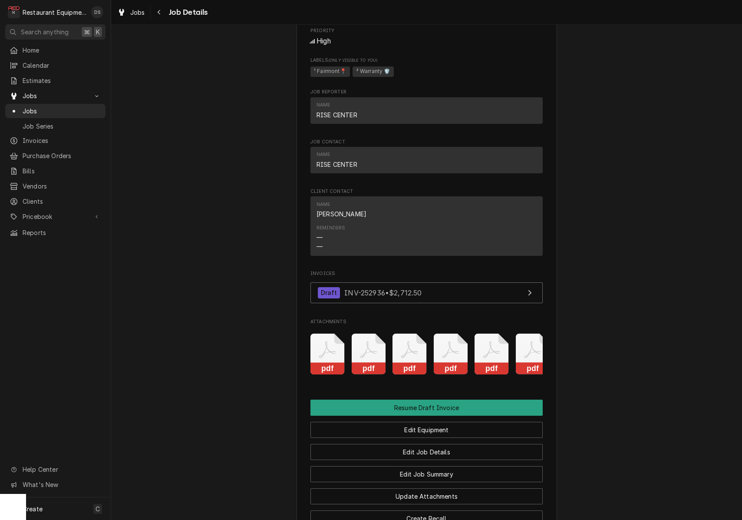
click at [535, 334] on icon "Attachments" at bounding box center [533, 354] width 34 height 41
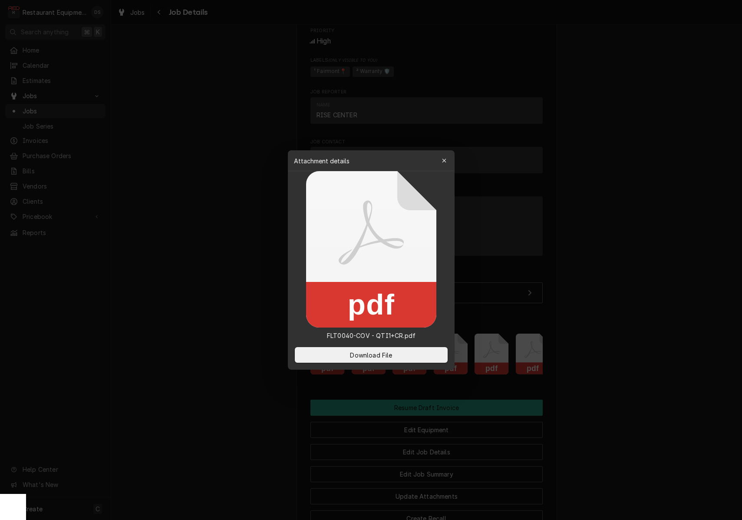
click at [449, 158] on button "button" at bounding box center [444, 161] width 14 height 14
